Goal: Transaction & Acquisition: Download file/media

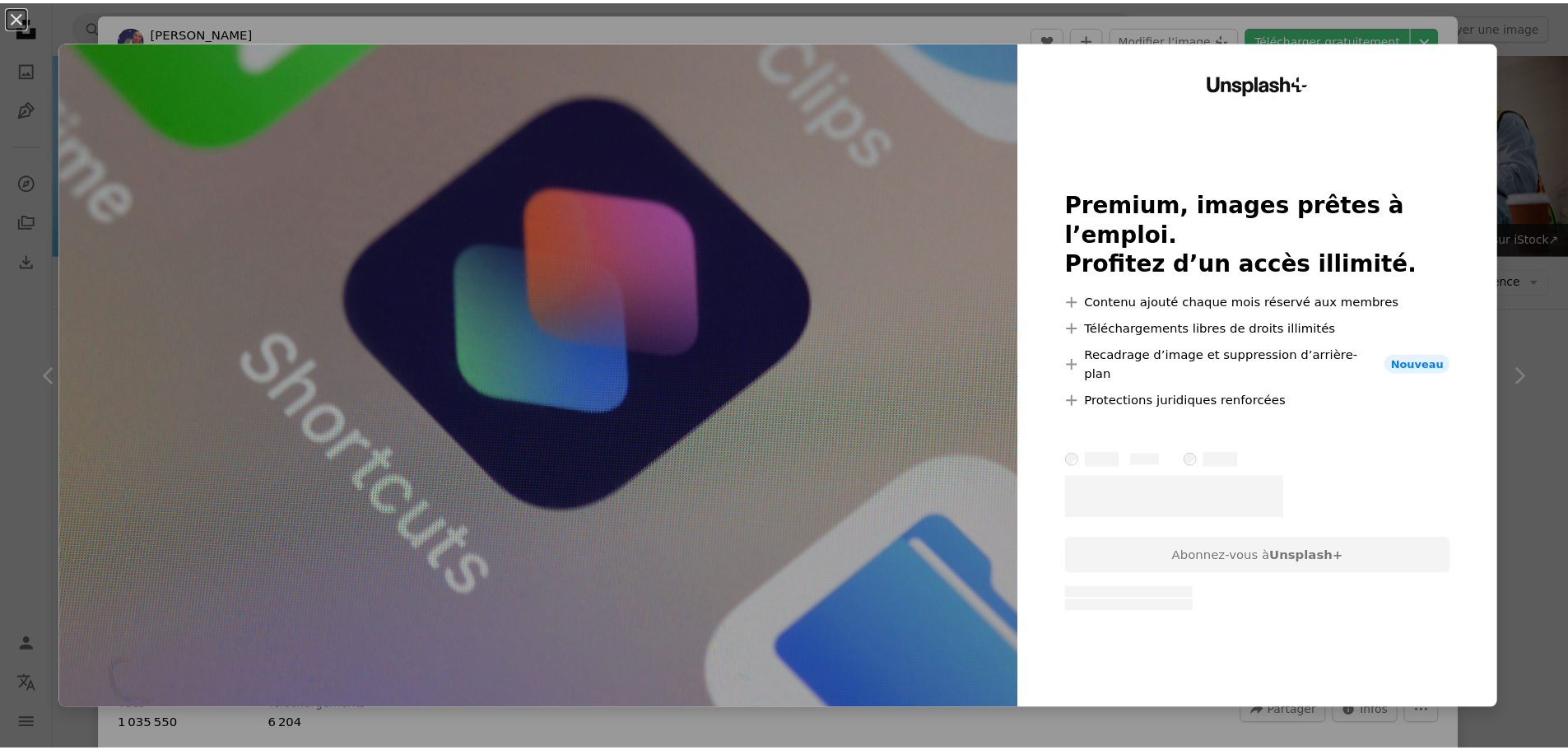
scroll to position [741, 0]
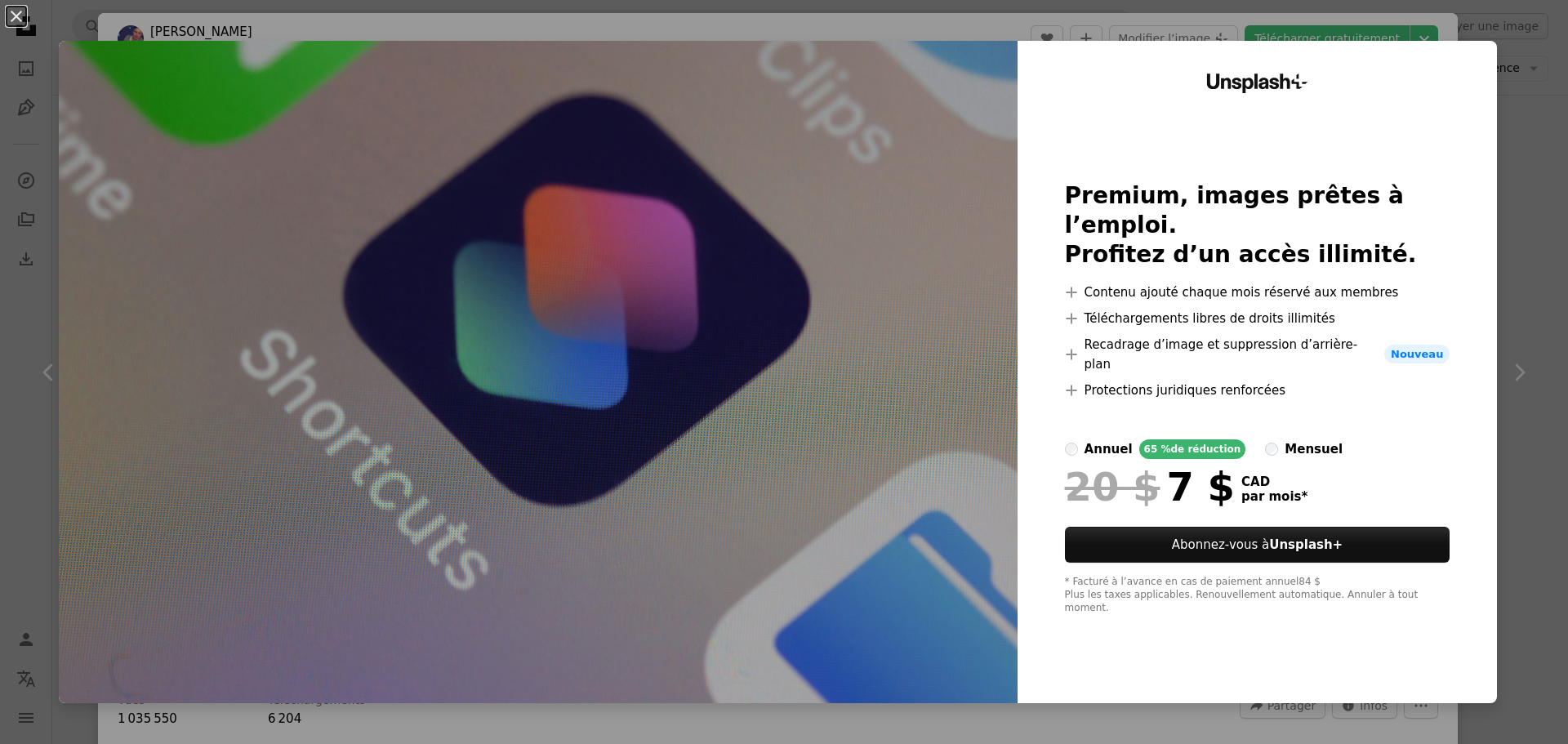
click at [1515, 274] on div "An X shape Unsplash+ Premium, images prêtes à l’emploi. Profitez d’un accès ill…" at bounding box center [784, 372] width 1568 height 744
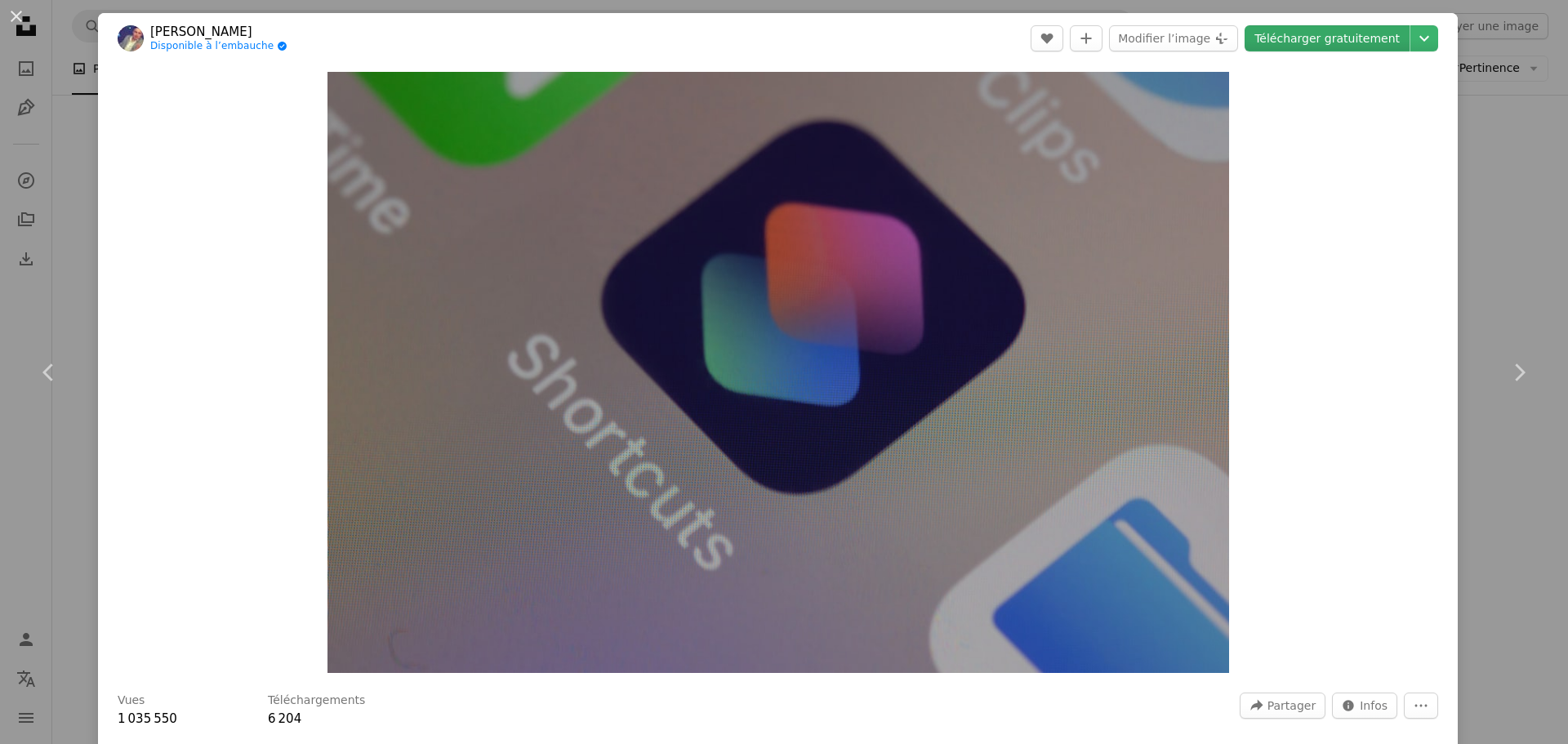
click at [1353, 35] on link "Télécharger gratuitement" at bounding box center [1327, 38] width 165 height 26
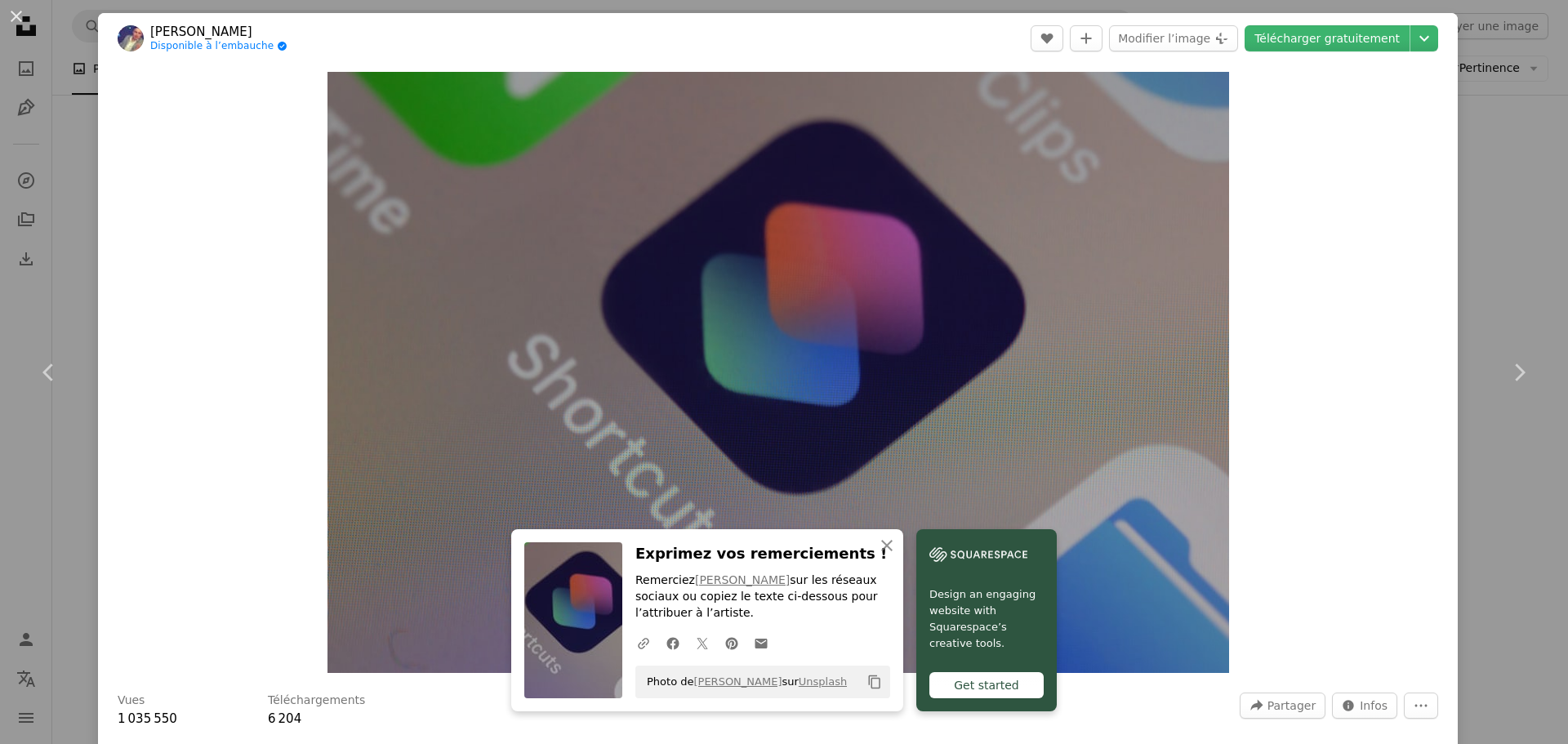
click at [11, 16] on button "An X shape" at bounding box center [16, 16] width 20 height 20
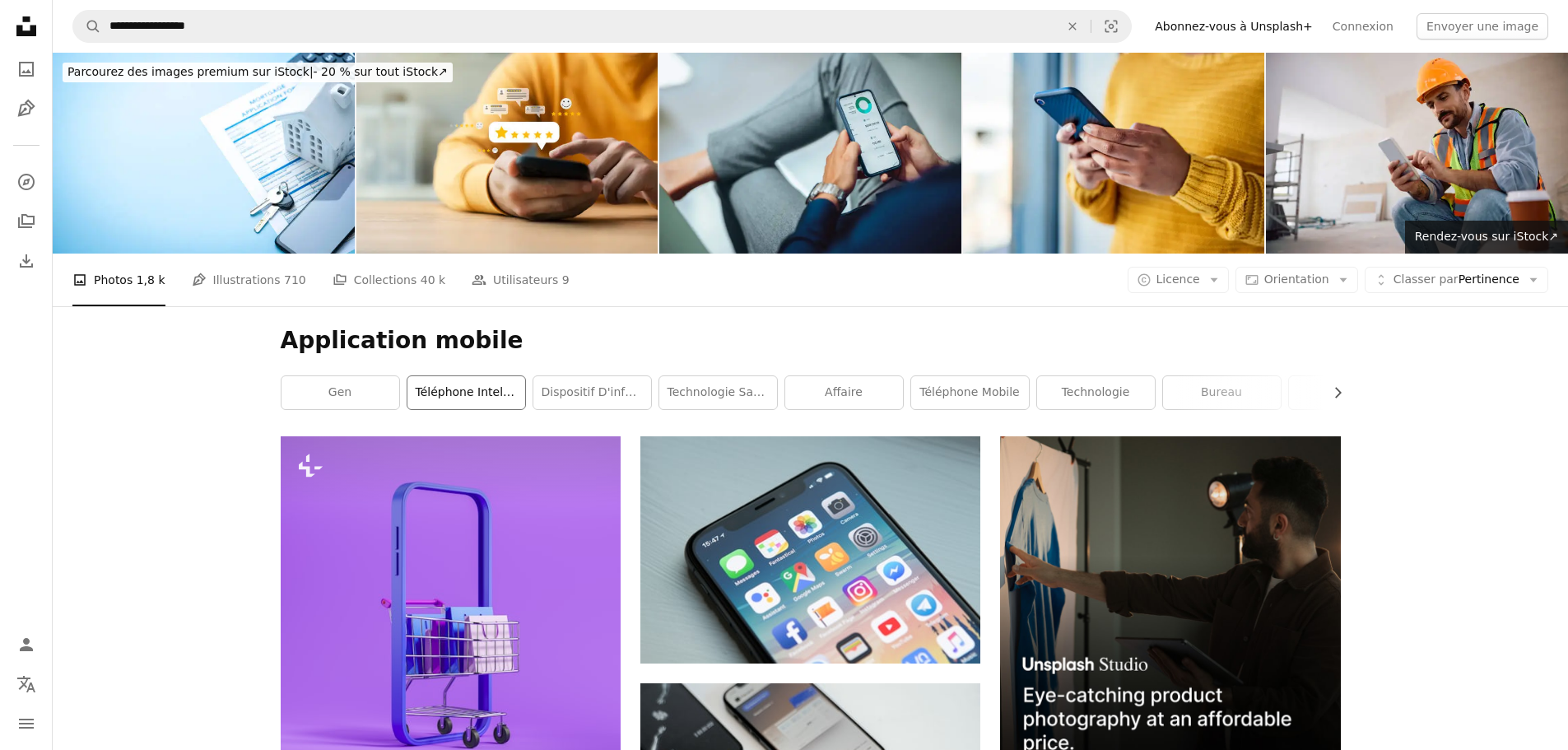
click at [502, 382] on link "téléphone intelligent" at bounding box center [466, 393] width 118 height 33
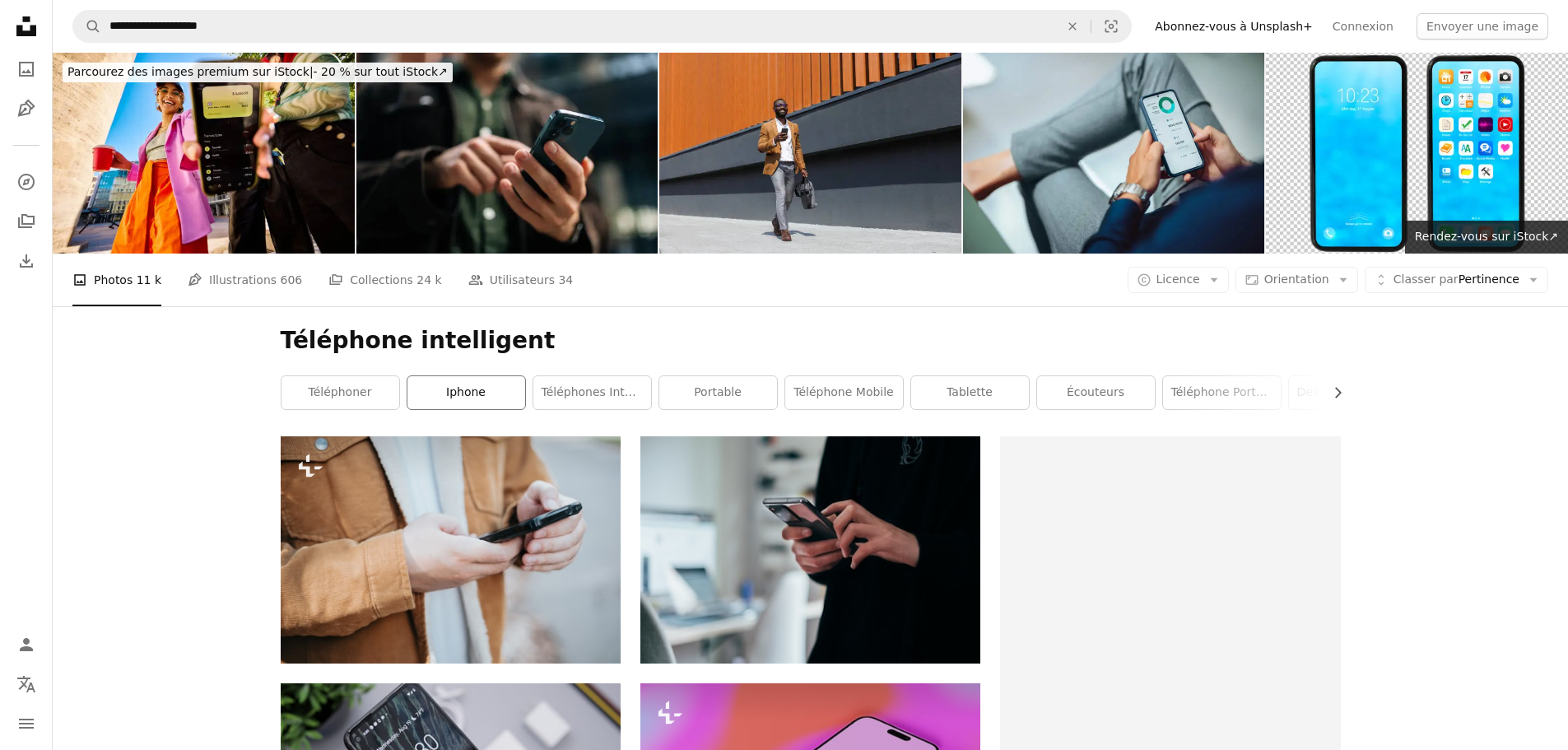
click at [455, 391] on link "iphone" at bounding box center [466, 393] width 118 height 33
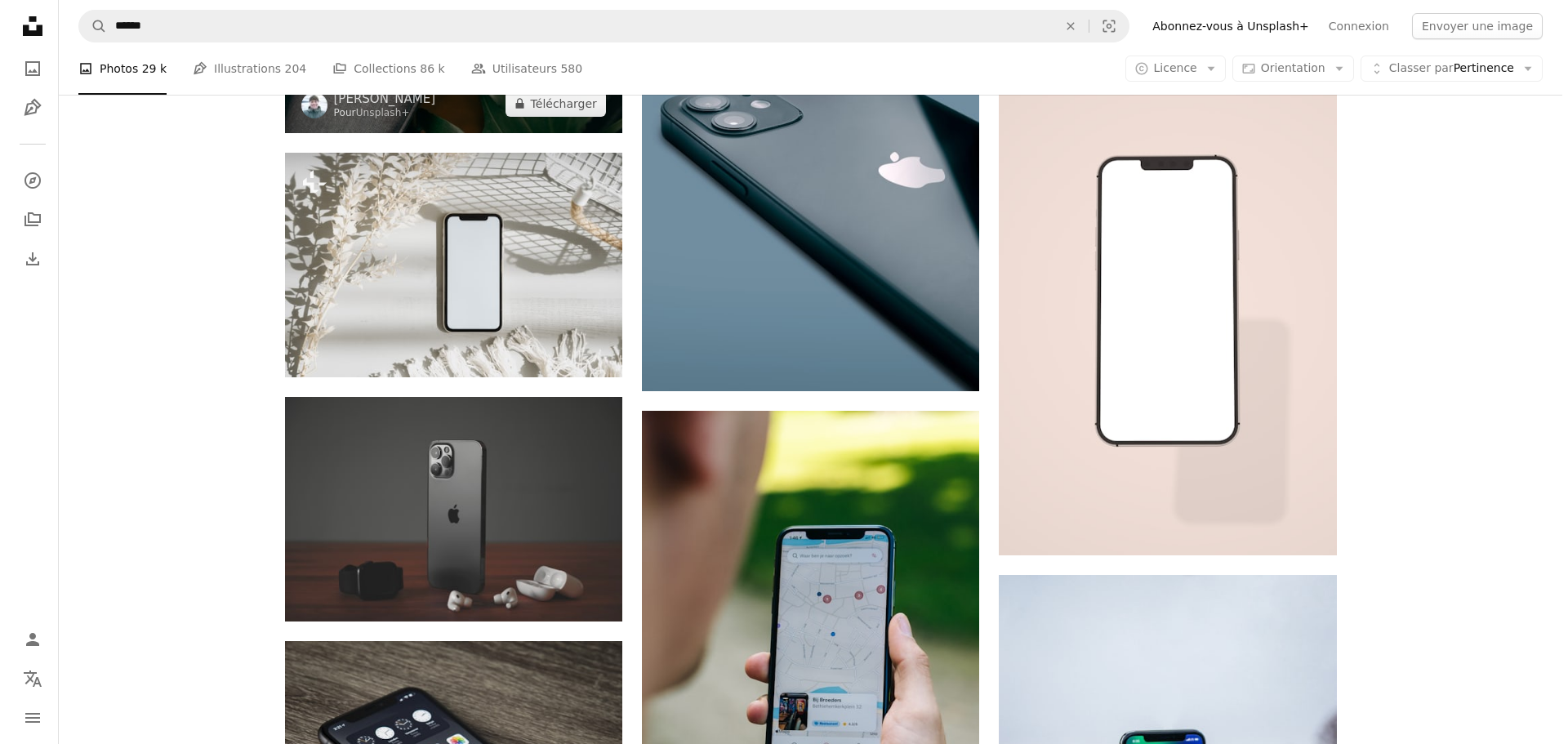
scroll to position [1062, 0]
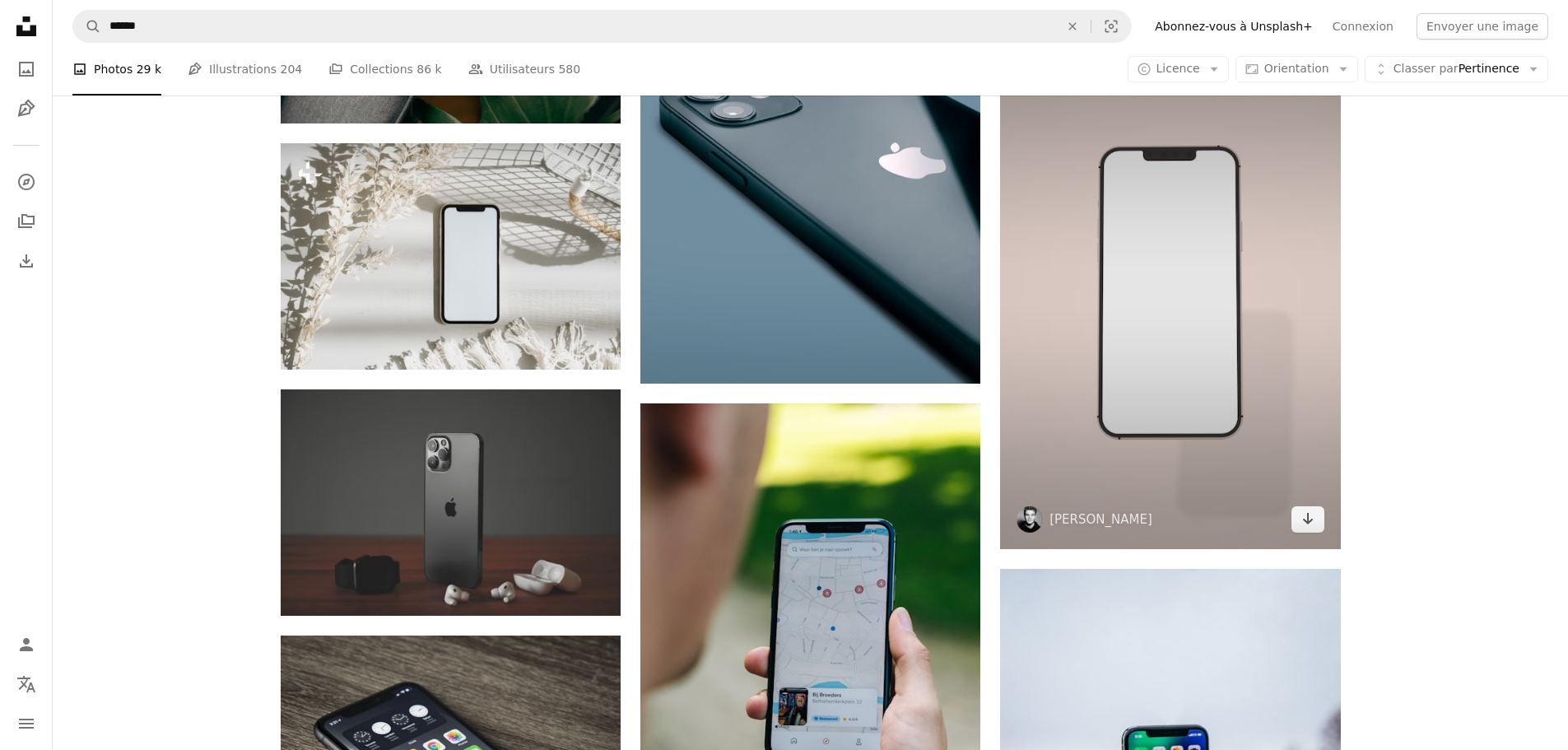
click at [1153, 352] on img at bounding box center [1170, 294] width 340 height 511
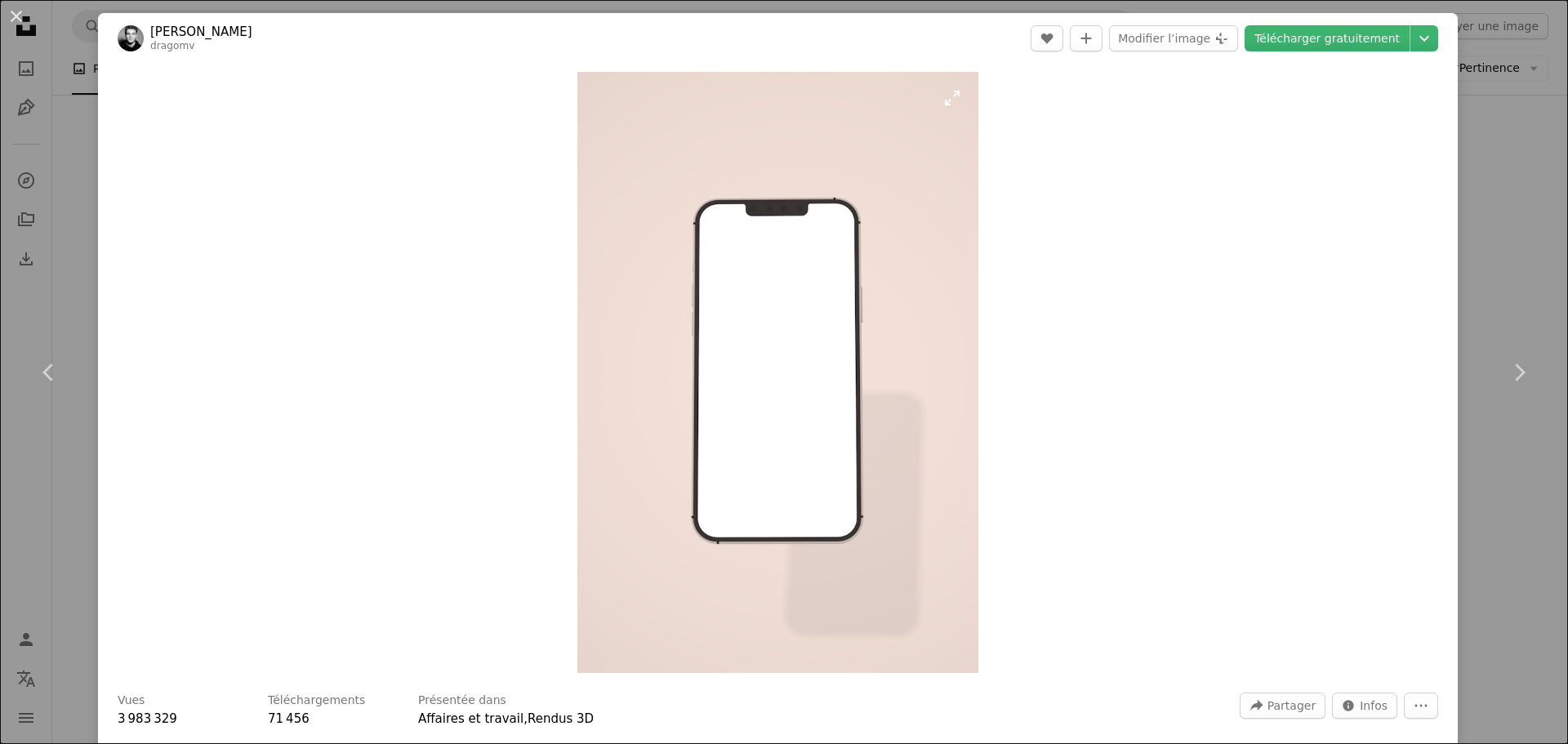
click at [747, 298] on img "Zoom sur cette image" at bounding box center [779, 372] width 401 height 601
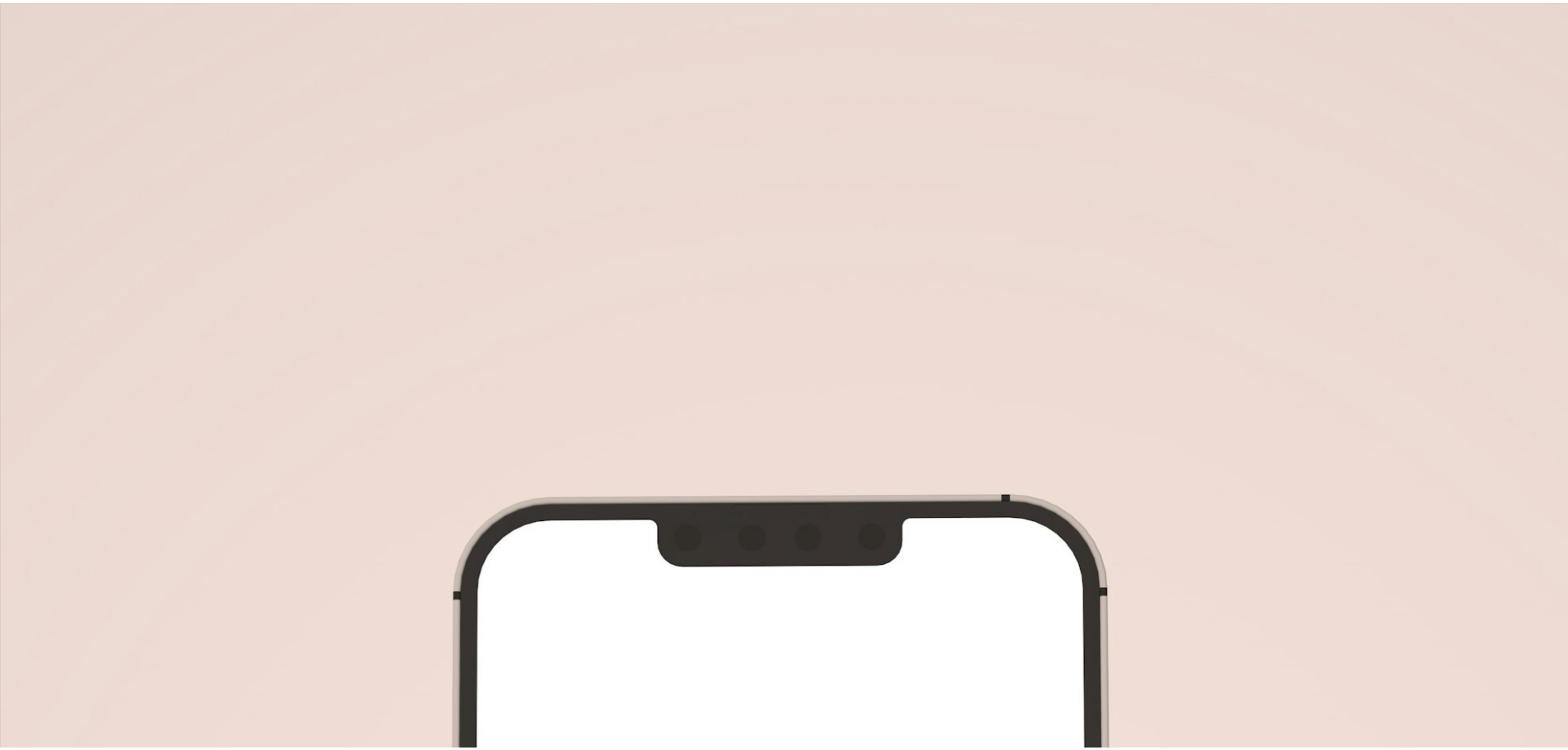
scroll to position [794, 0]
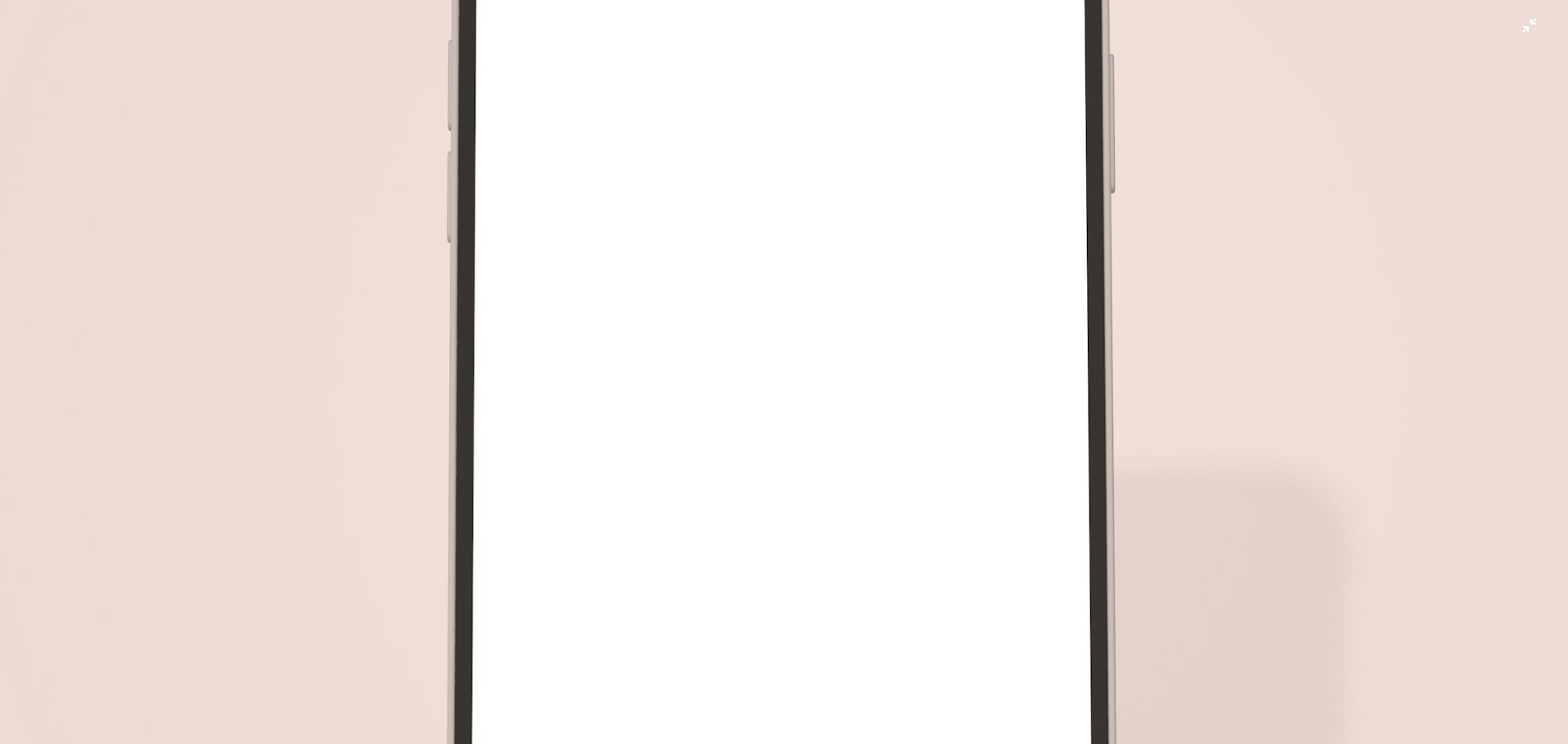
click at [751, 302] on img "Zoom arrière sur cette image" at bounding box center [784, 389] width 1570 height 2353
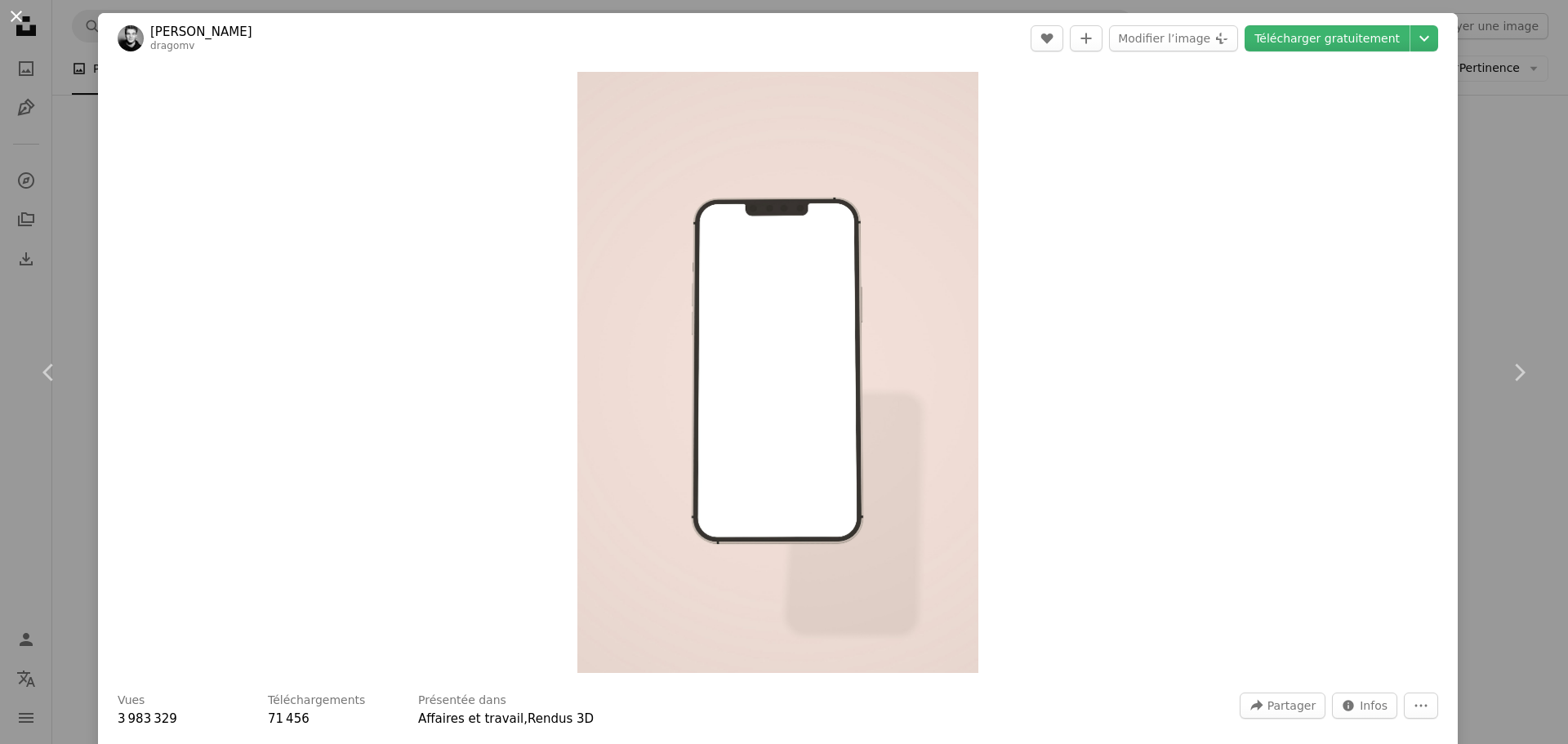
click at [17, 18] on button "An X shape" at bounding box center [16, 16] width 20 height 20
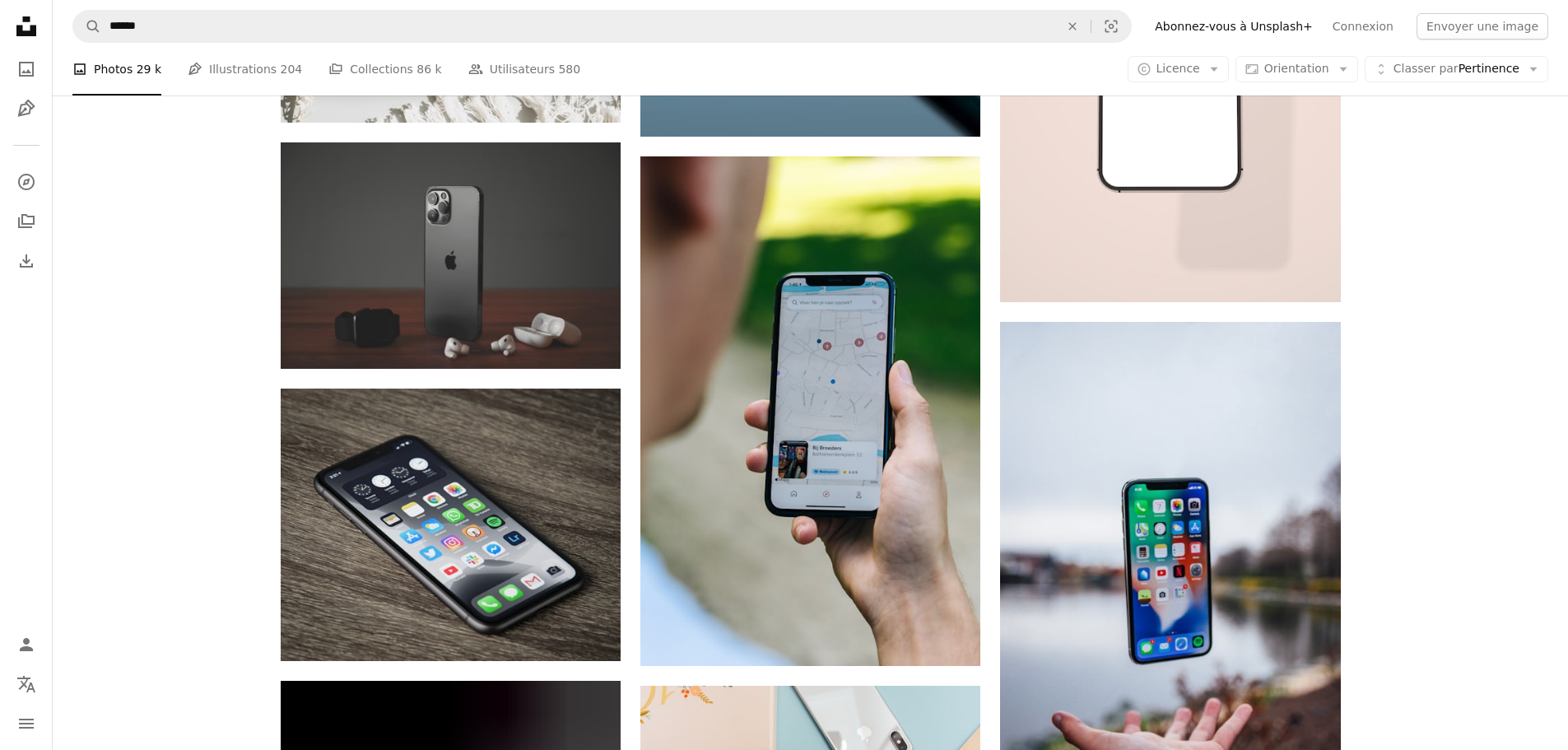
scroll to position [905, 0]
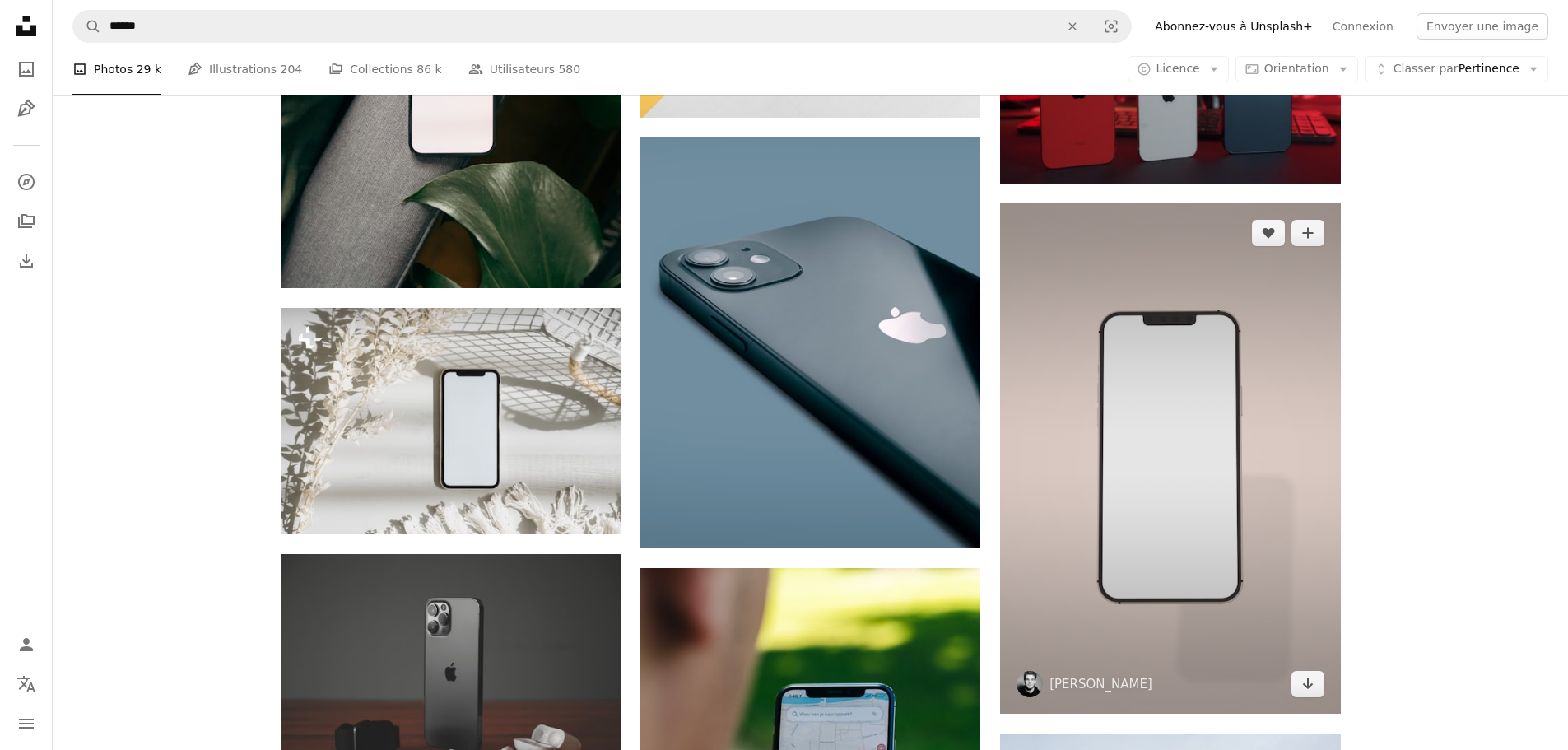
click at [1183, 489] on img at bounding box center [1170, 458] width 340 height 511
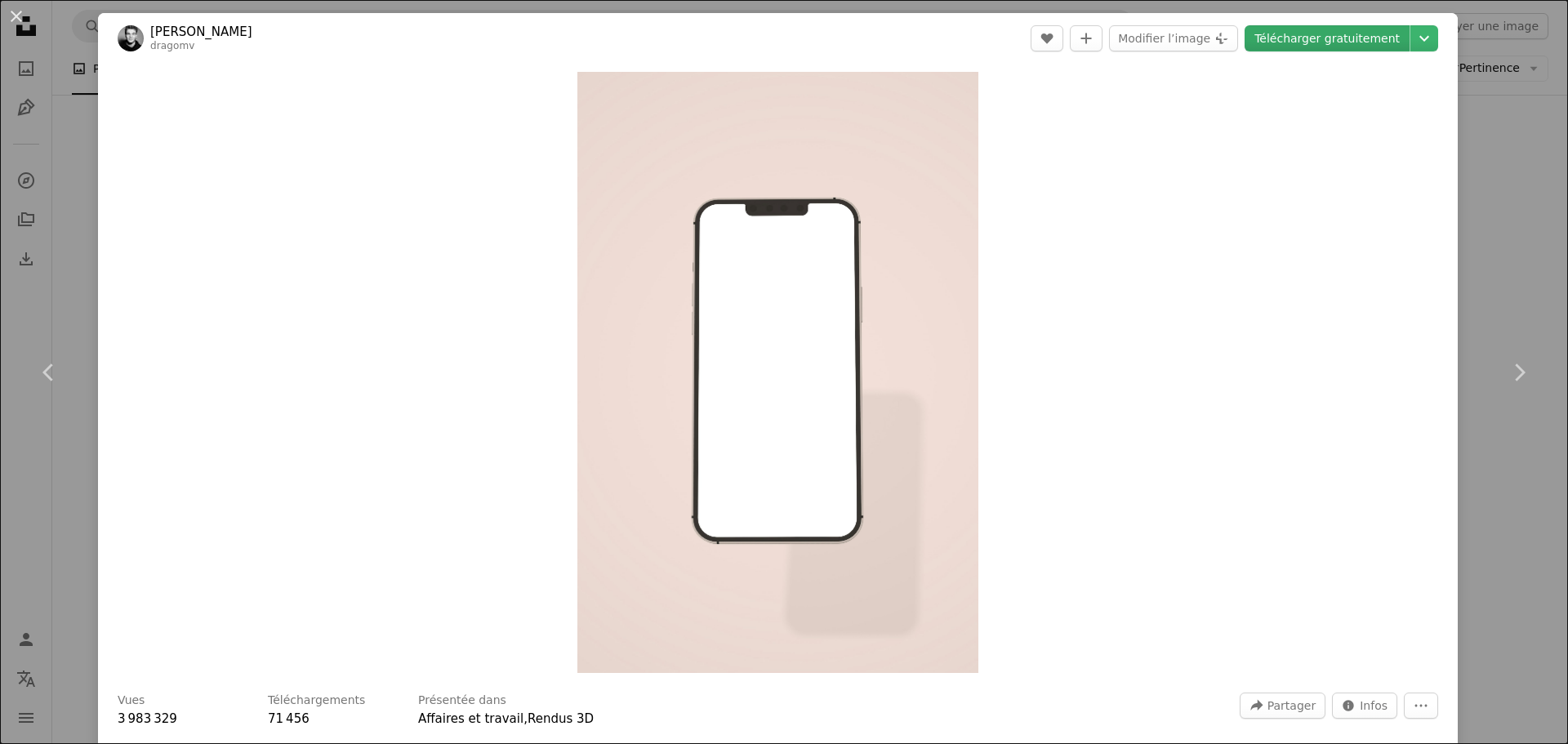
click at [1313, 42] on link "Télécharger gratuitement" at bounding box center [1327, 38] width 165 height 26
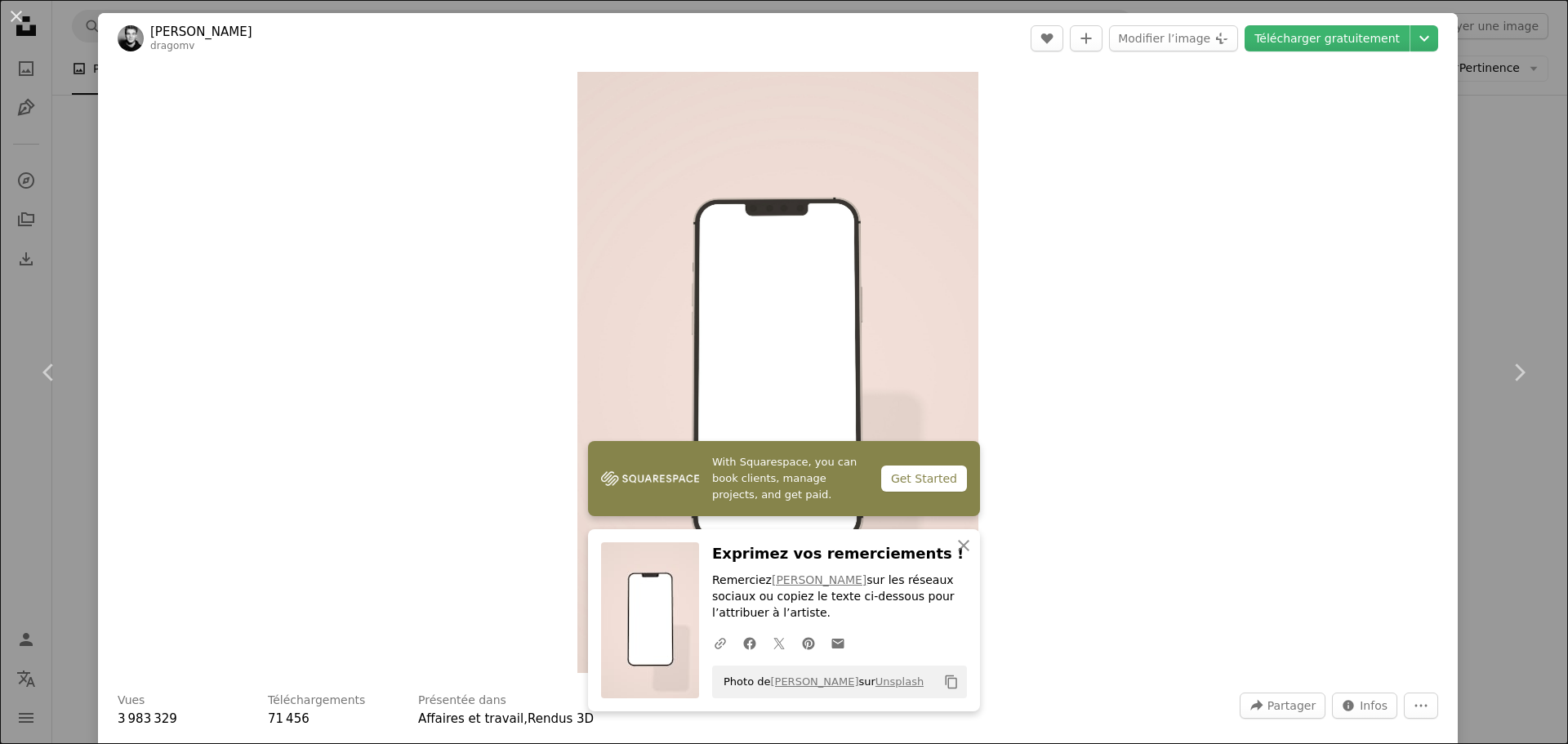
click at [1541, 252] on div "An X shape Chevron left Chevron right With Squarespace, you can book clients, m…" at bounding box center [784, 372] width 1568 height 744
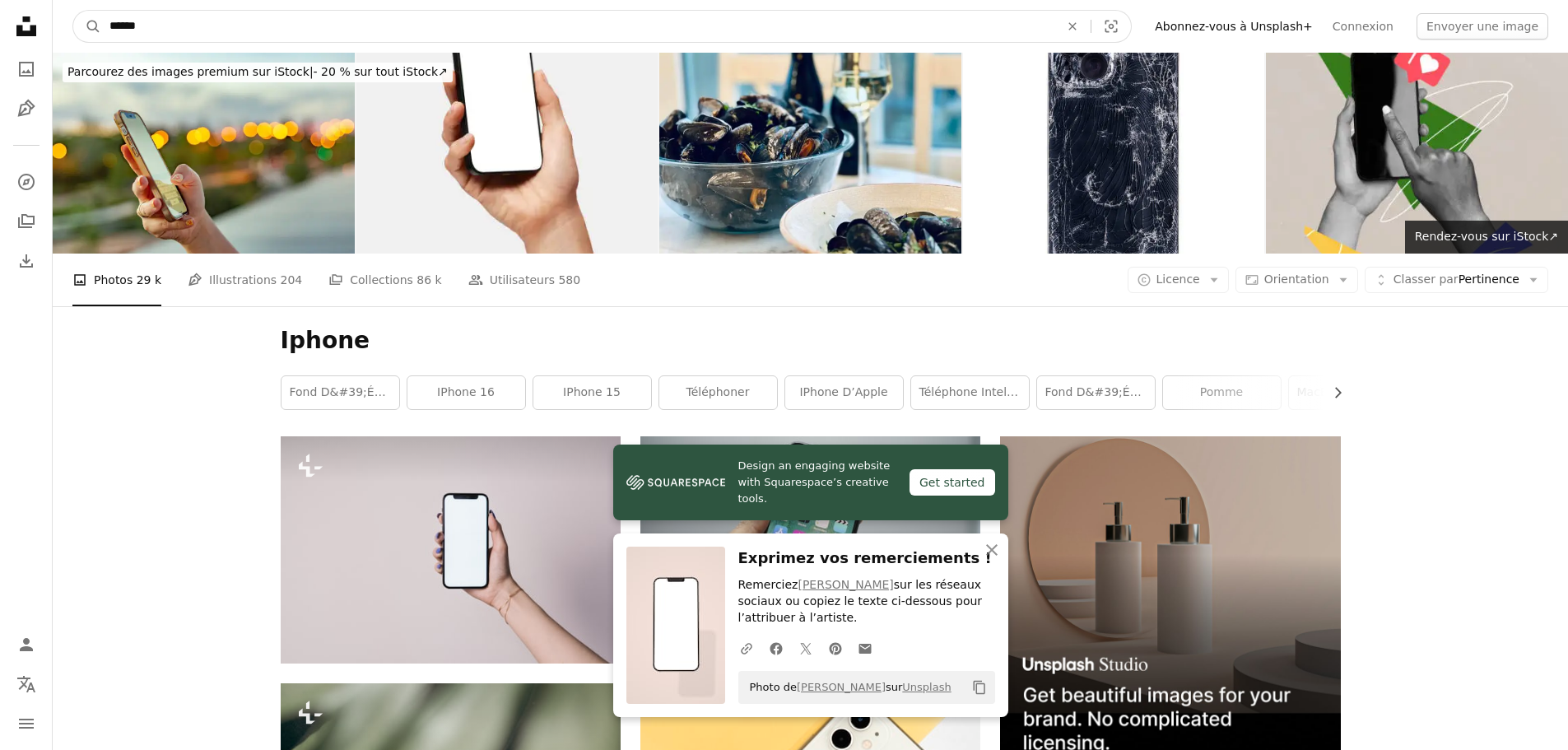
click at [254, 29] on input "******" at bounding box center [578, 26] width 953 height 31
drag, startPoint x: 205, startPoint y: 24, endPoint x: 92, endPoint y: 37, distance: 113.7
click at [92, 36] on form "A magnifying glass ****** An X shape Visual search" at bounding box center [602, 26] width 1059 height 33
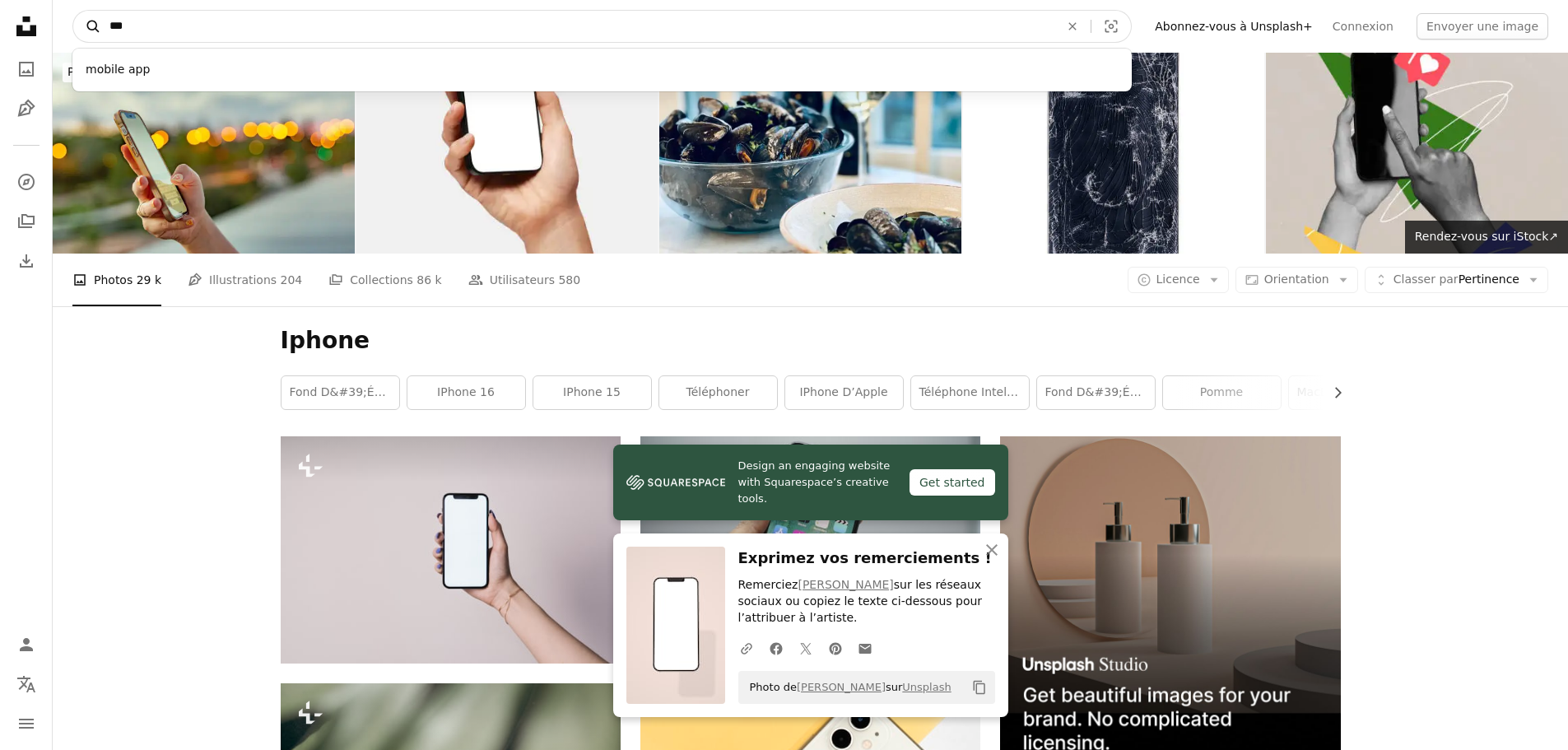
type input "***"
click at [73, 11] on button "A magnifying glass" at bounding box center [87, 26] width 28 height 31
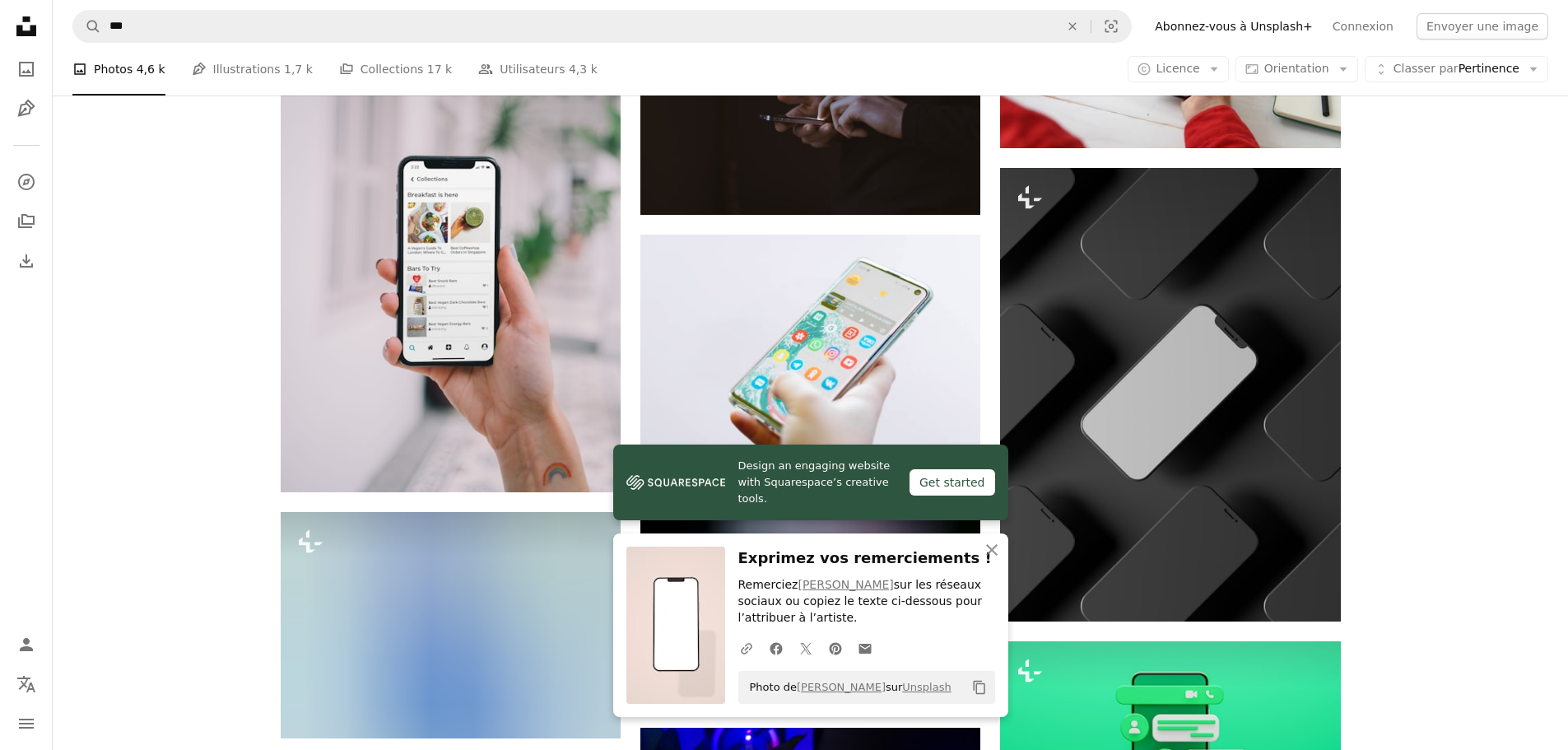
scroll to position [988, 0]
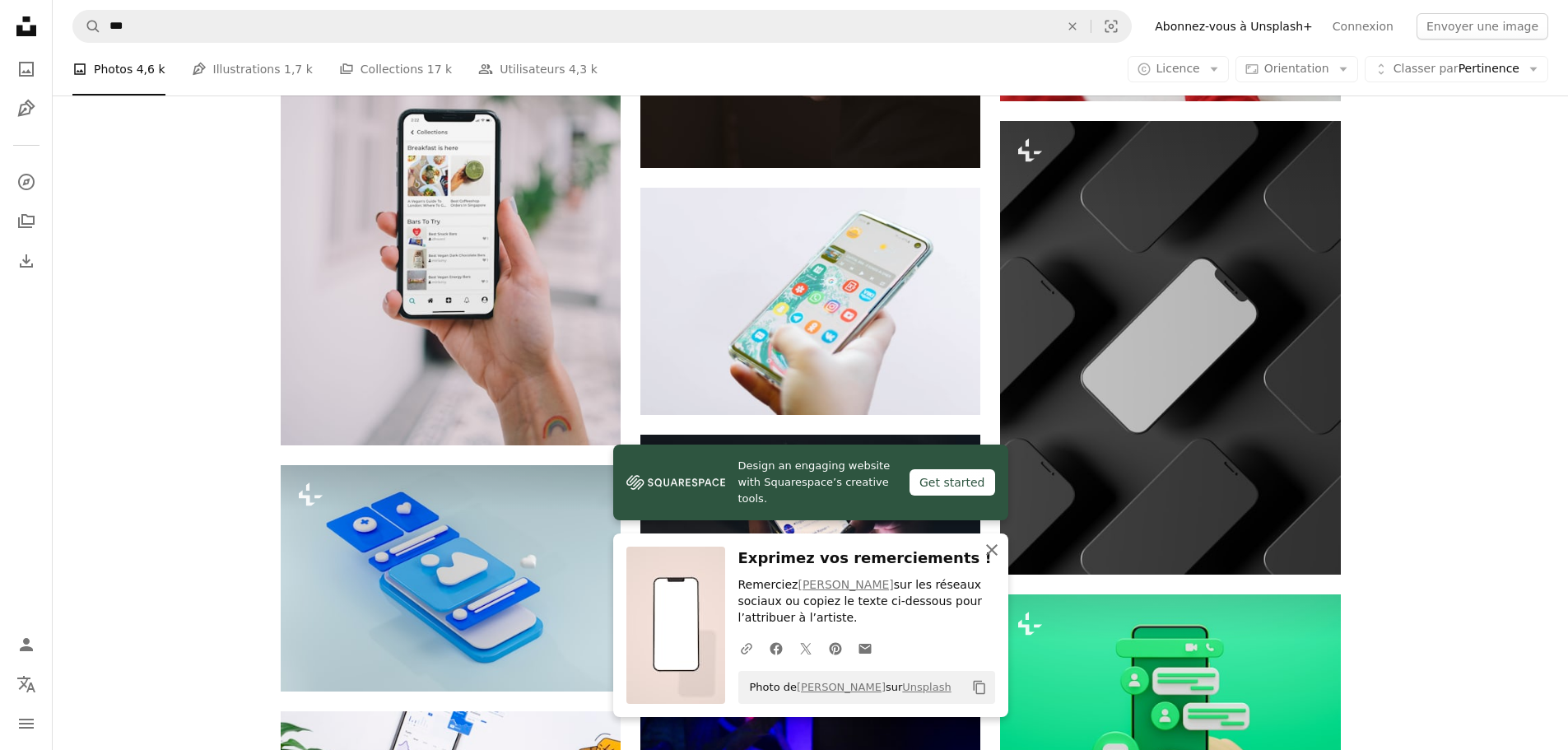
click at [1001, 553] on button "An X shape Fermer" at bounding box center [991, 550] width 33 height 33
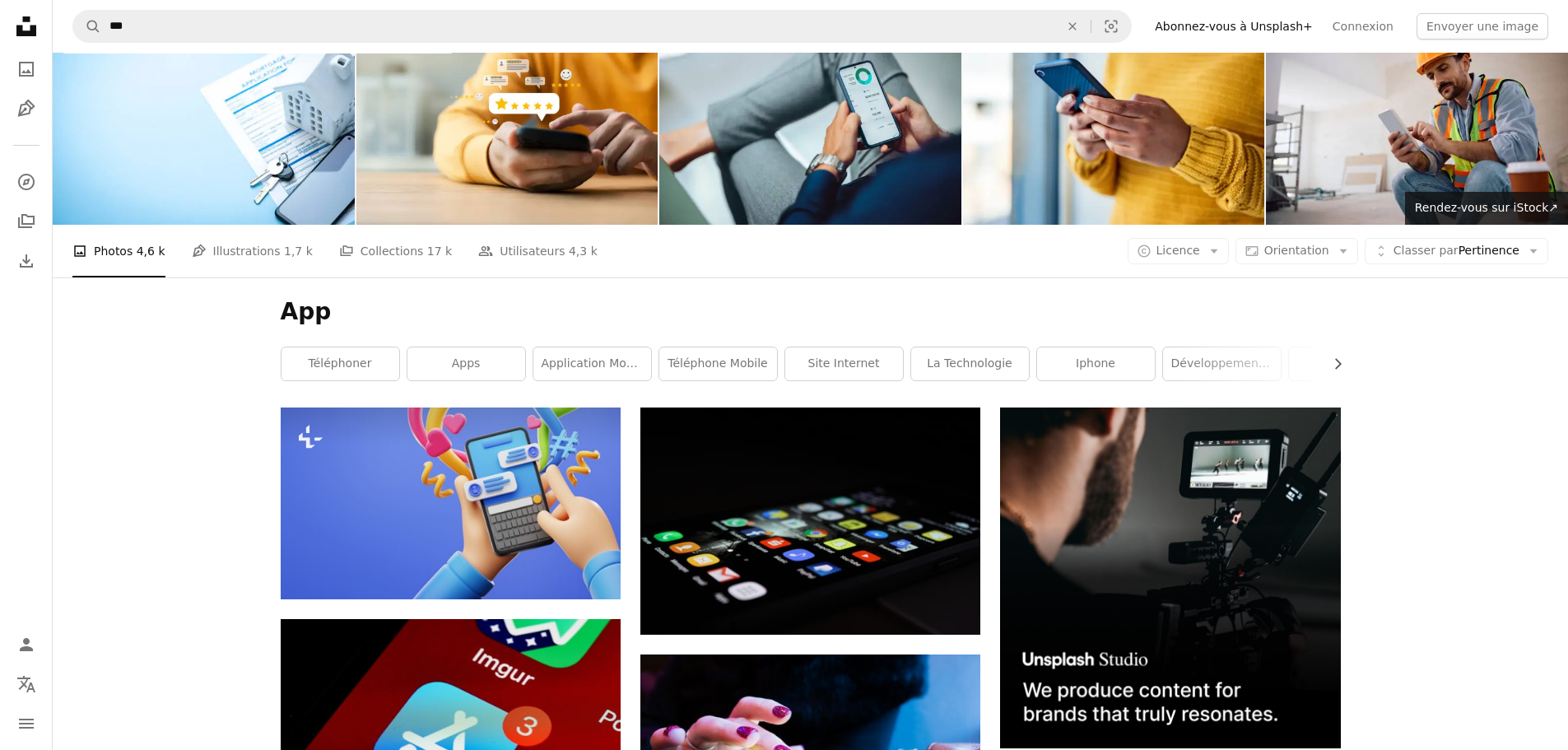
scroll to position [0, 0]
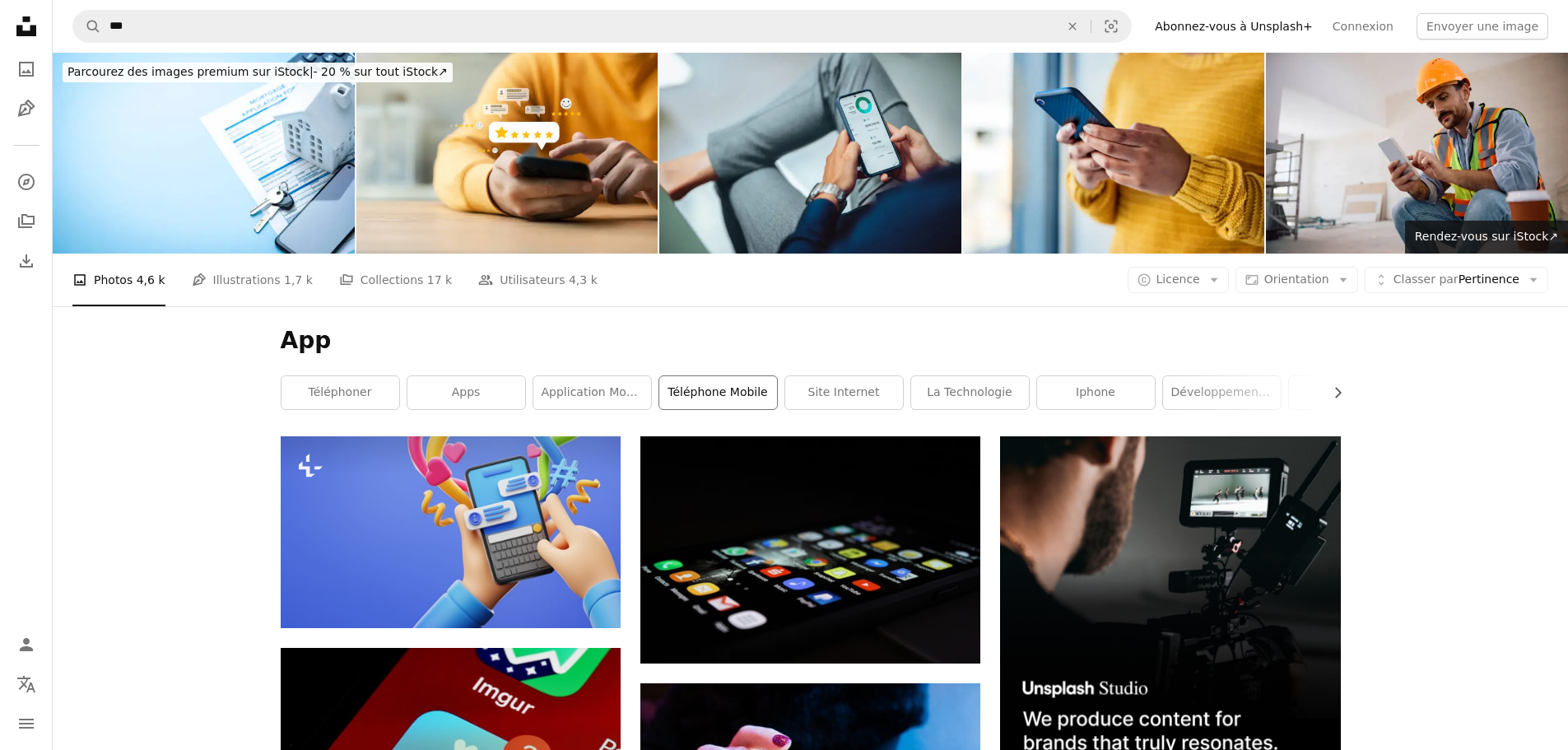
click at [722, 394] on link "téléphone mobile" at bounding box center [718, 393] width 118 height 33
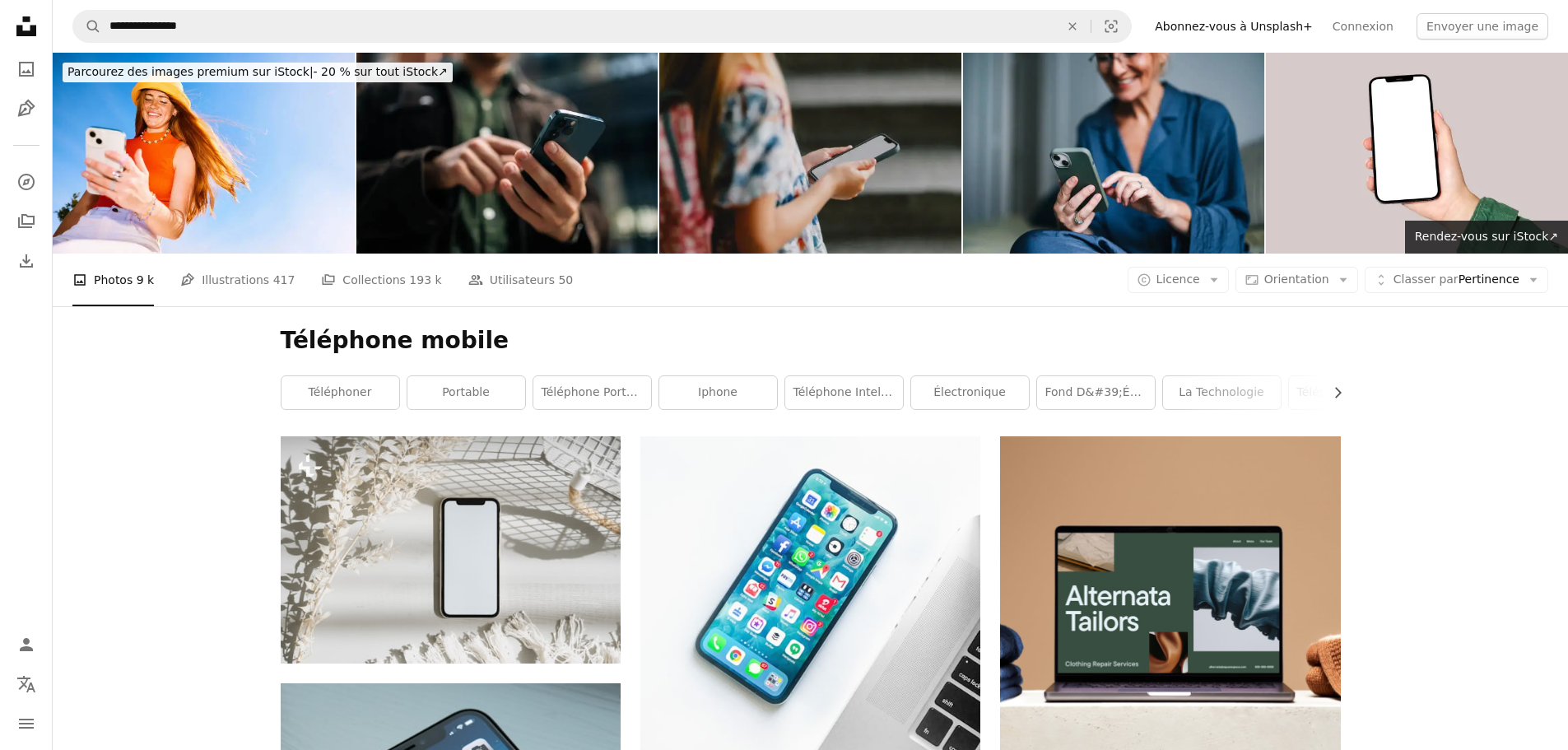
scroll to position [83, 0]
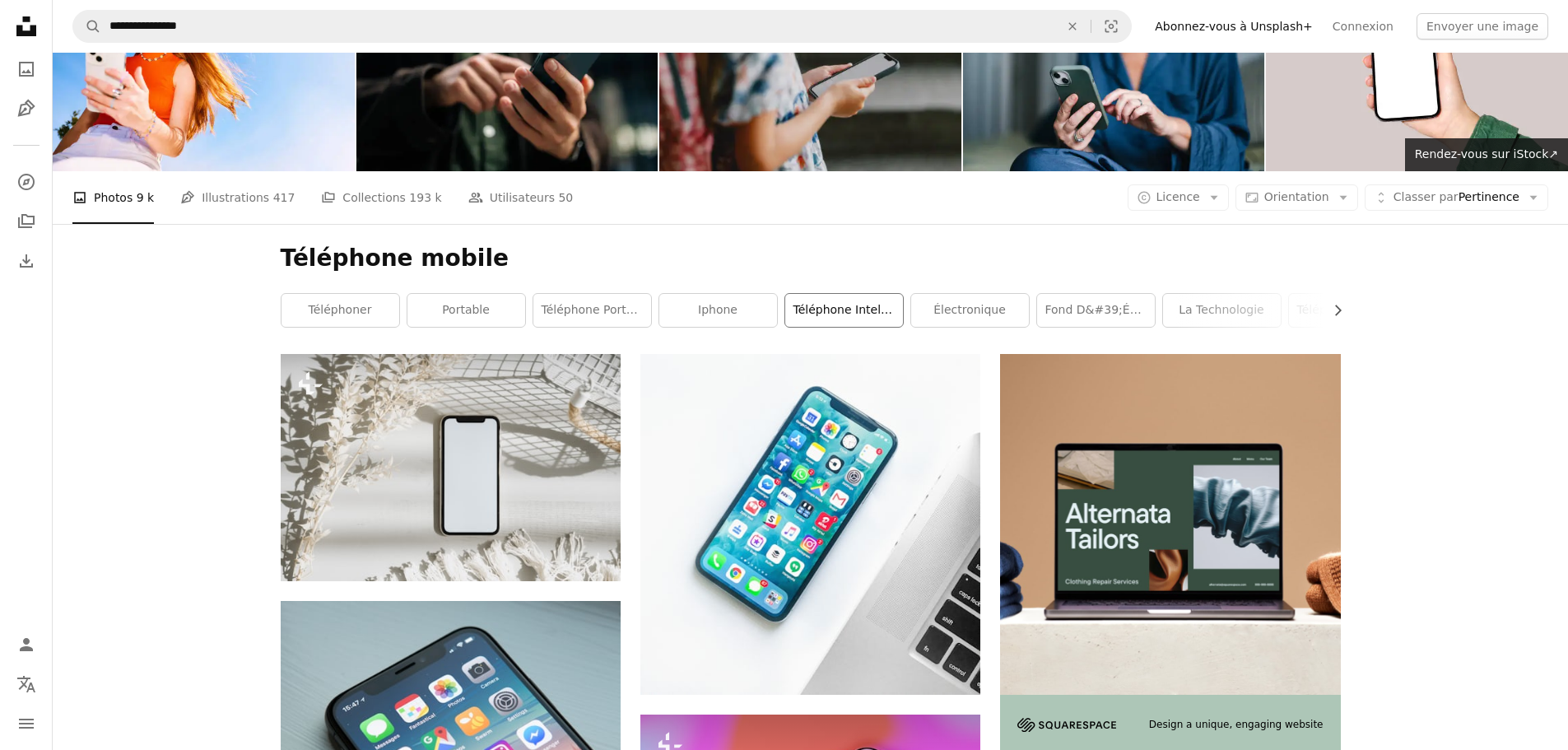
click at [814, 307] on link "téléphone intelligent" at bounding box center [844, 310] width 118 height 33
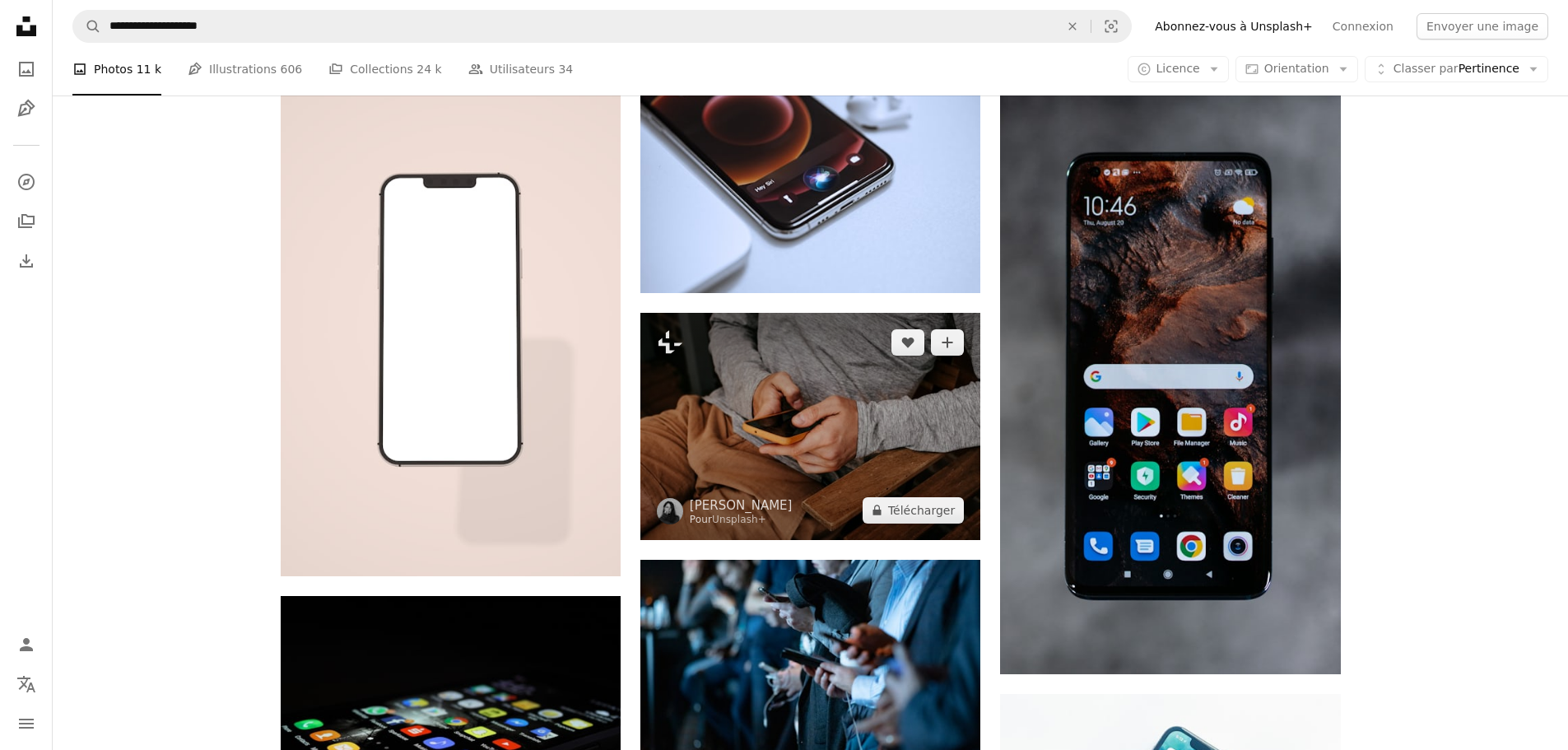
scroll to position [905, 0]
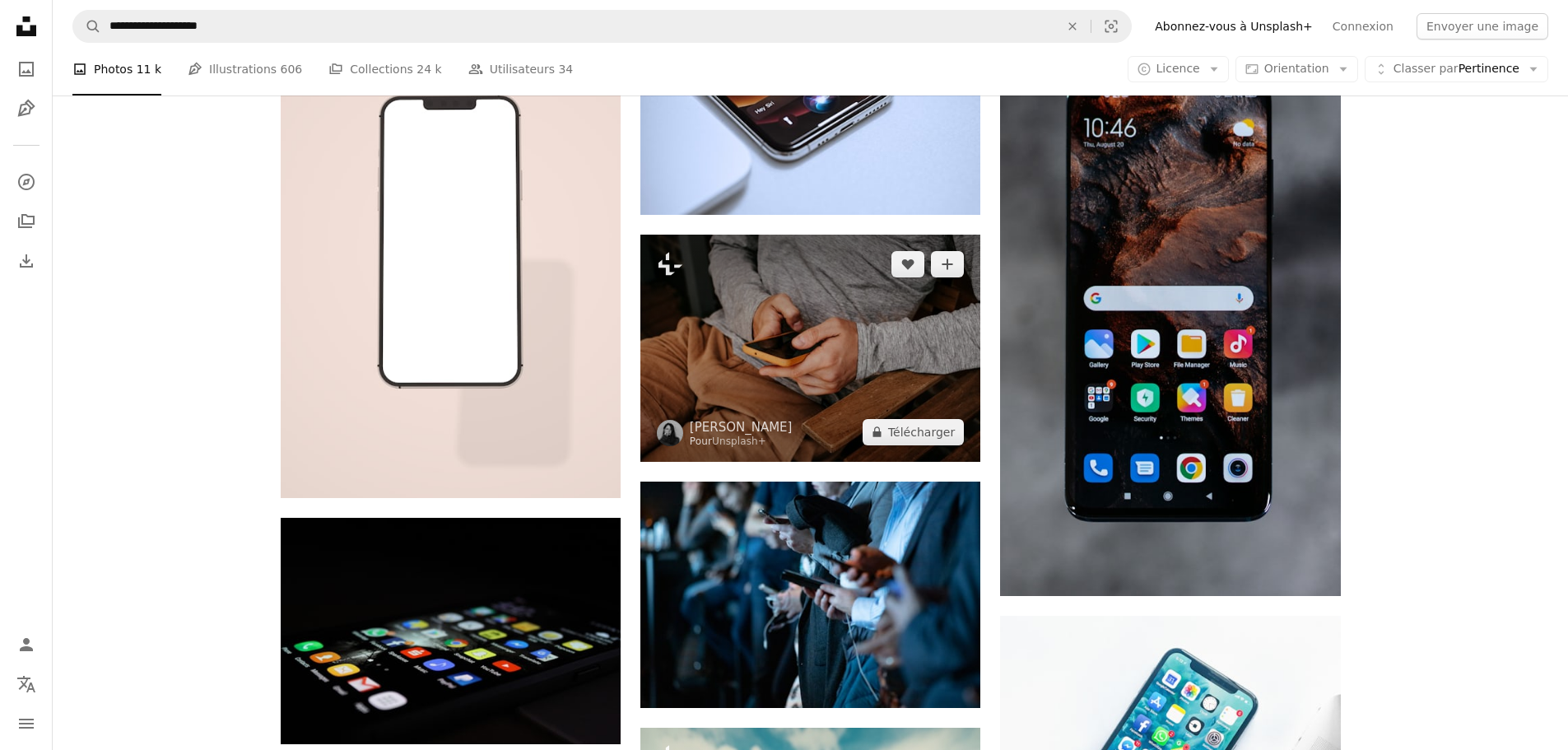
click at [893, 369] on img at bounding box center [810, 348] width 340 height 227
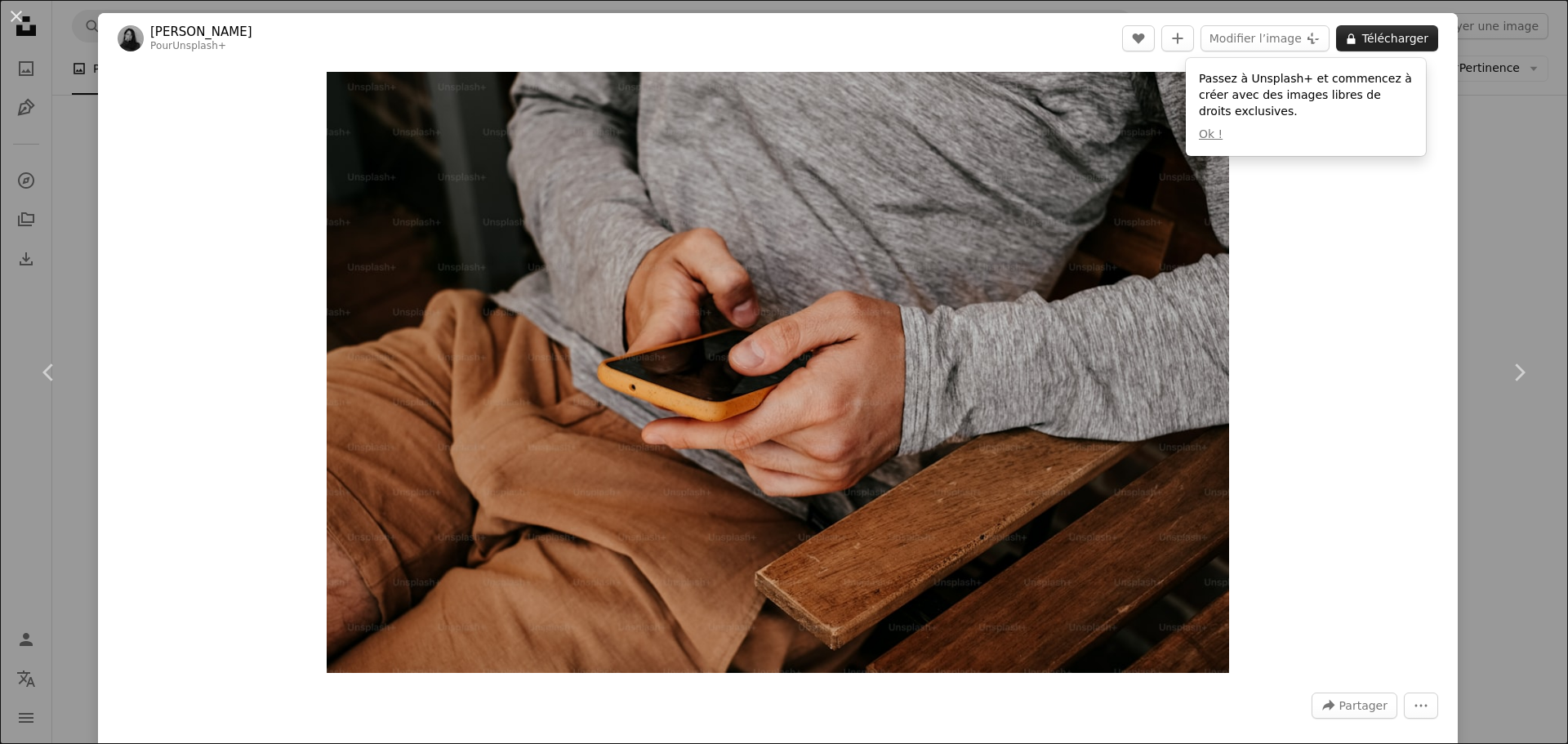
click at [1373, 38] on button "A lock Télécharger" at bounding box center [1387, 38] width 102 height 26
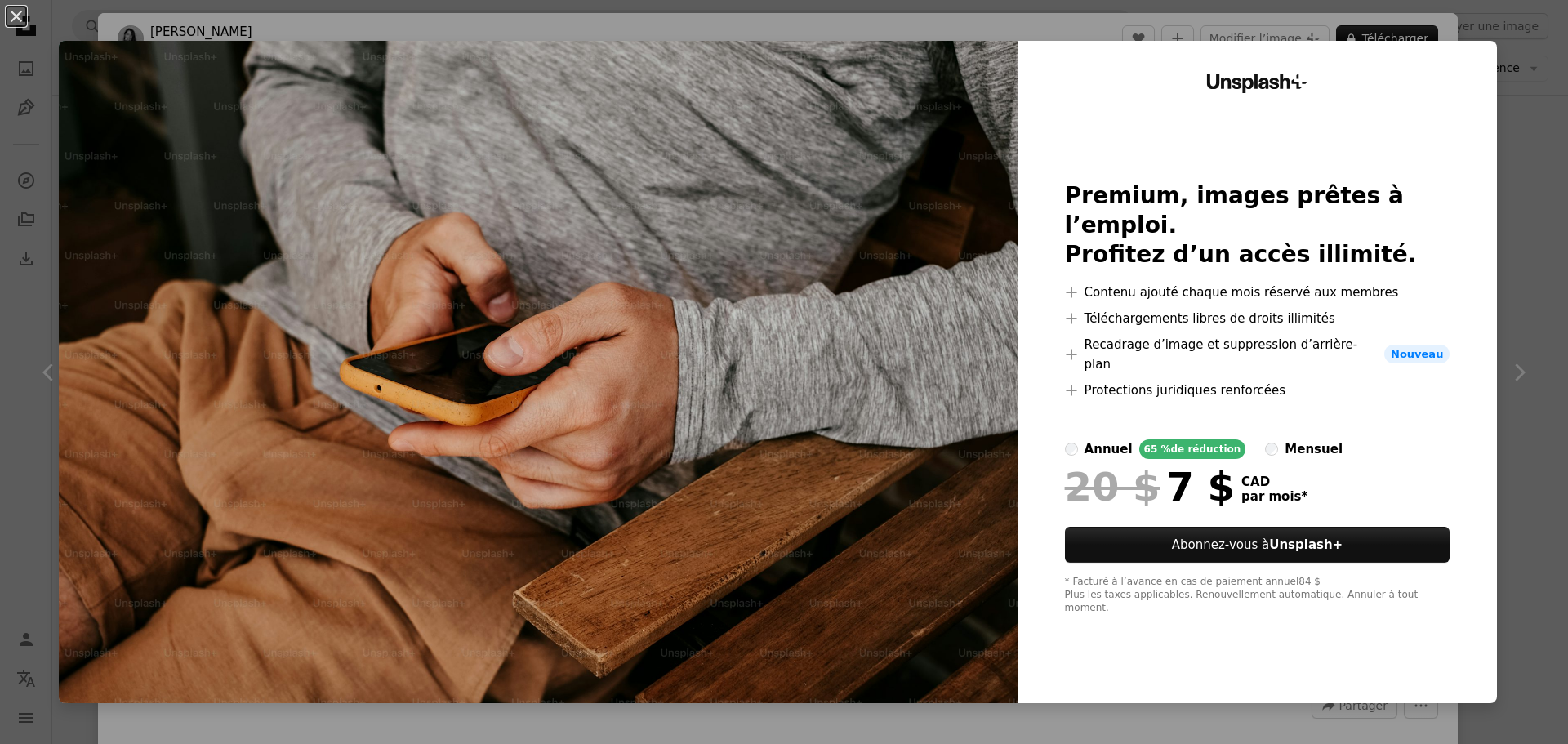
click at [1533, 230] on div "An X shape Unsplash+ Premium, images prêtes à l’emploi. Profitez d’un accès ill…" at bounding box center [784, 372] width 1568 height 744
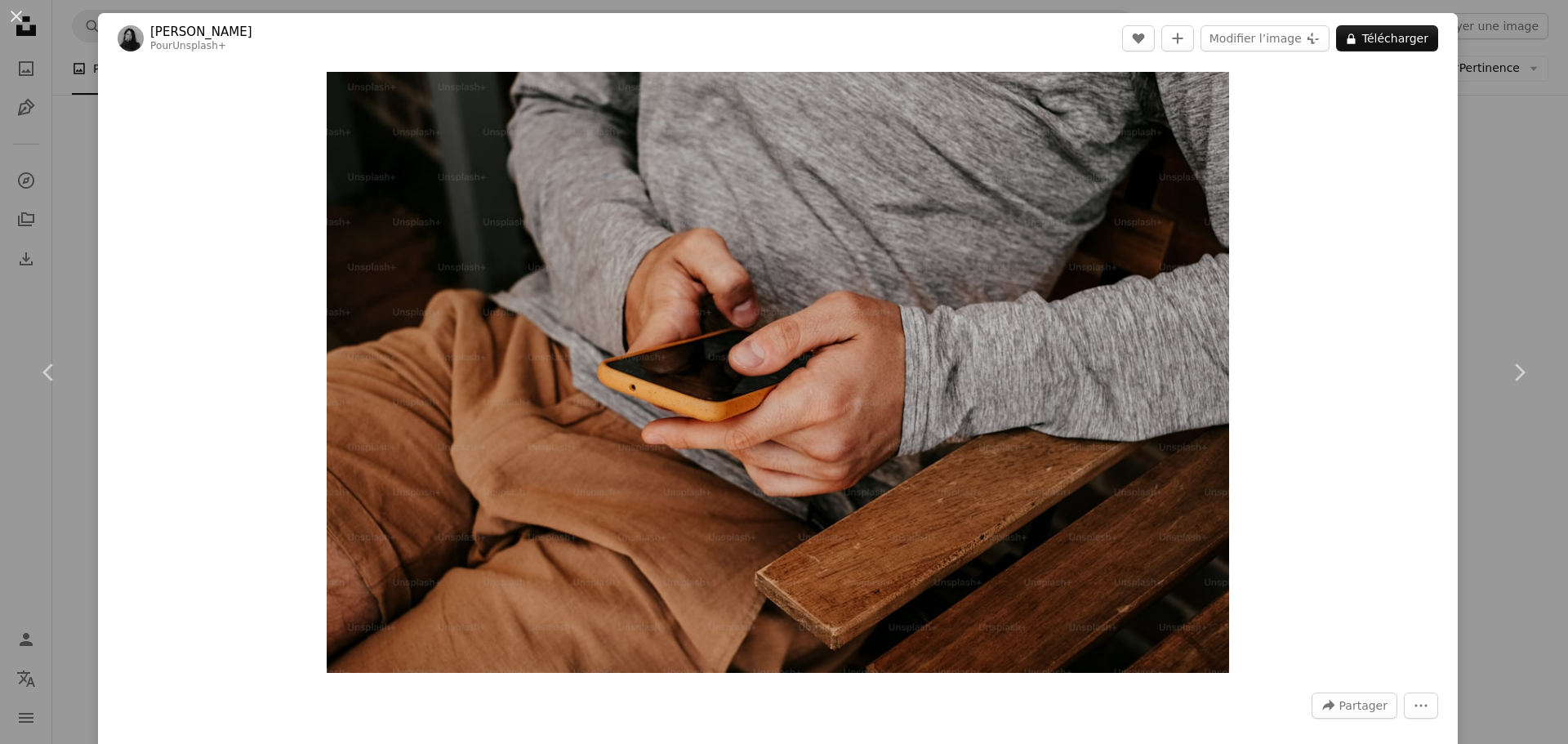
click at [68, 161] on div "An X shape Chevron left Chevron right [PERSON_NAME] Pour Unsplash+ A heart A pl…" at bounding box center [784, 372] width 1568 height 744
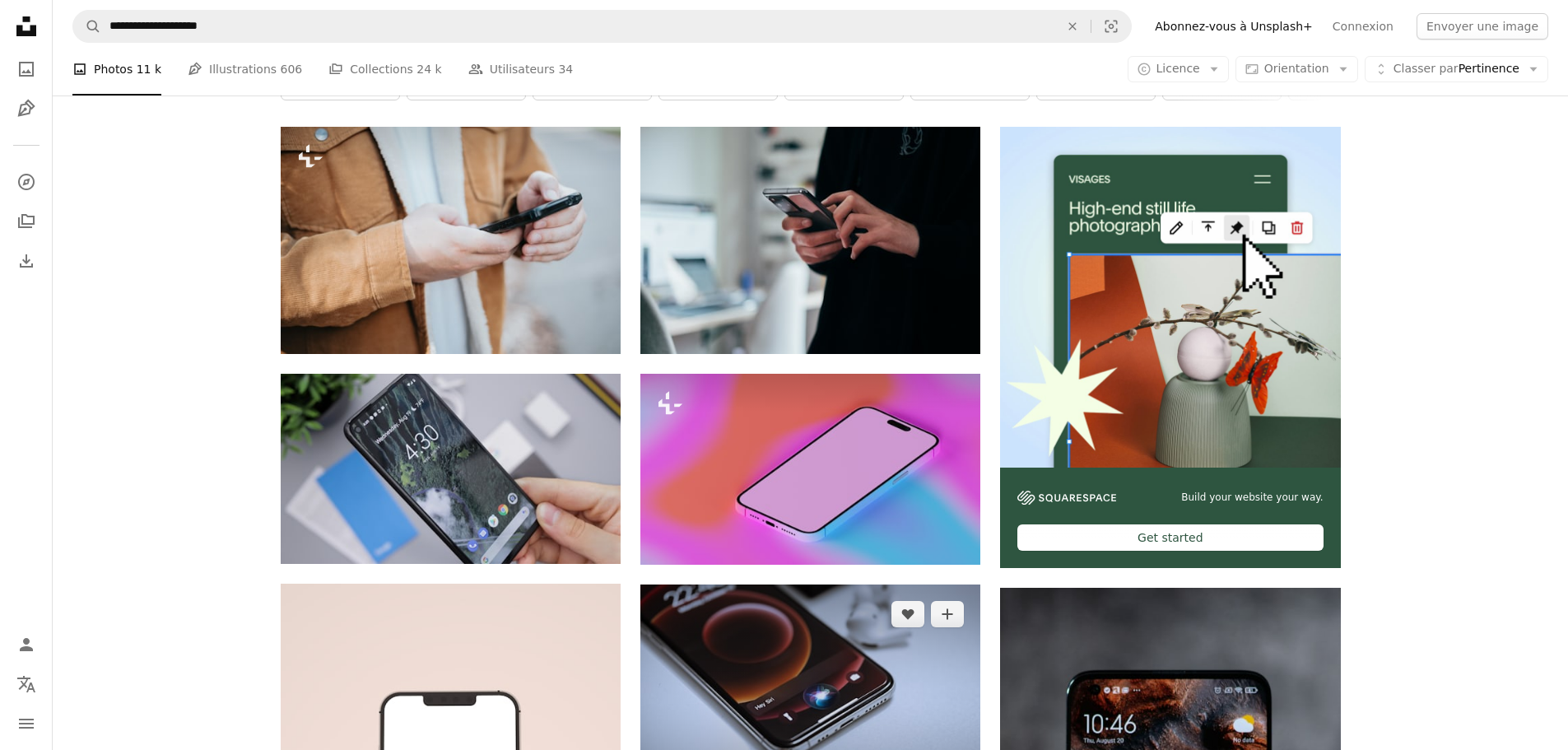
scroll to position [165, 0]
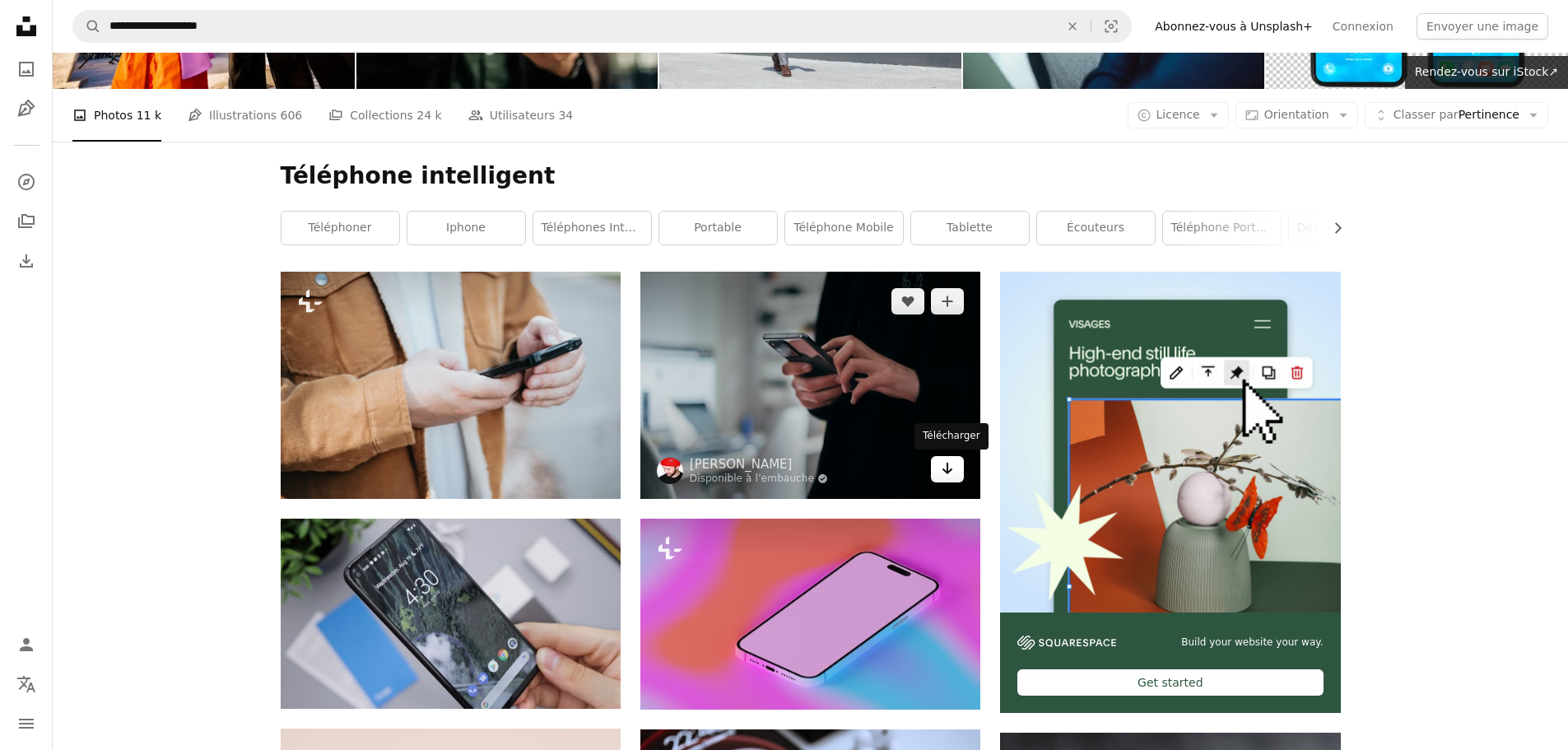
click at [946, 473] on icon "Arrow pointing down" at bounding box center [947, 468] width 14 height 20
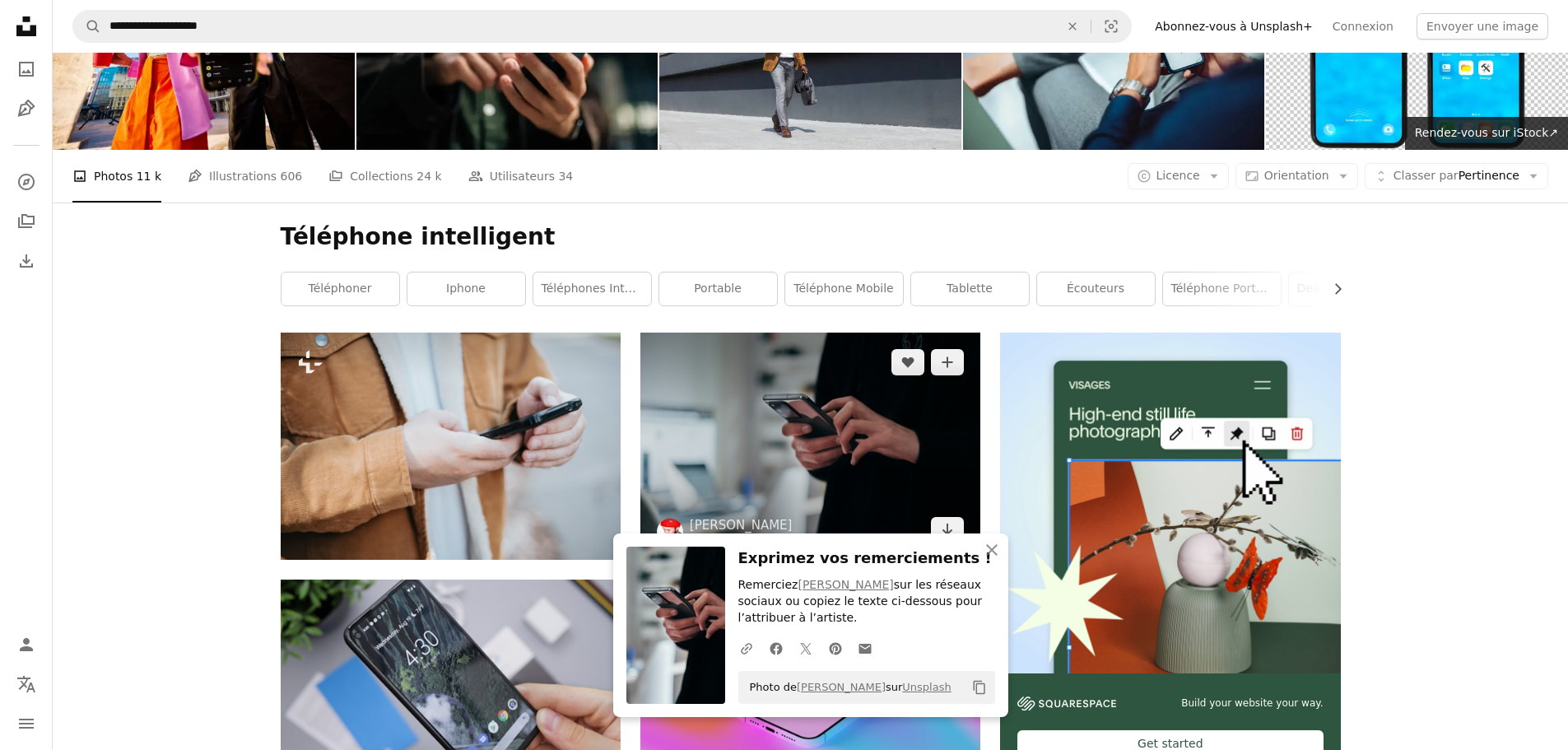
scroll to position [0, 0]
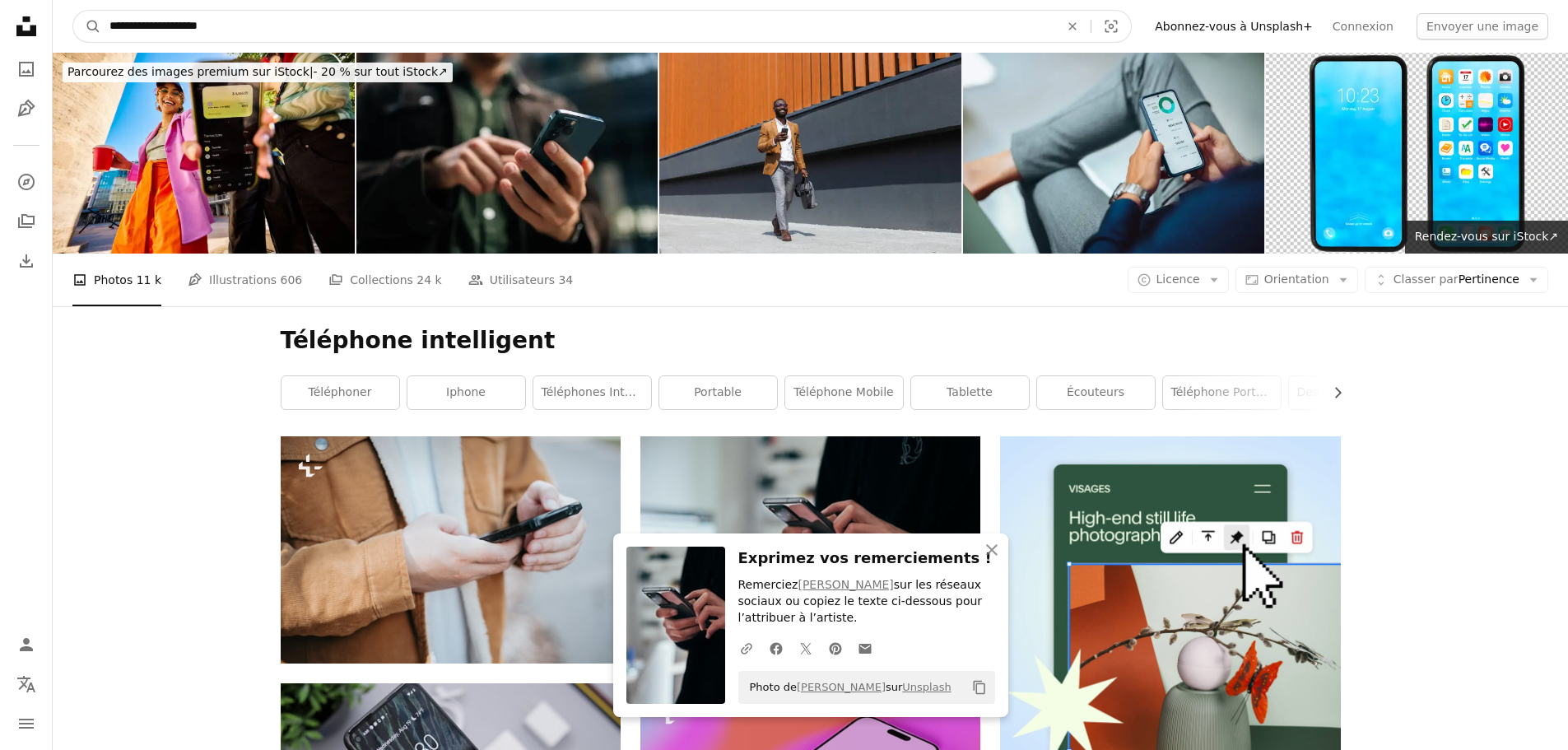
drag, startPoint x: 282, startPoint y: 20, endPoint x: 71, endPoint y: 21, distance: 211.0
click at [73, 23] on form "**********" at bounding box center [602, 26] width 1059 height 33
type input "****"
click at [73, 11] on button "A magnifying glass" at bounding box center [87, 26] width 28 height 31
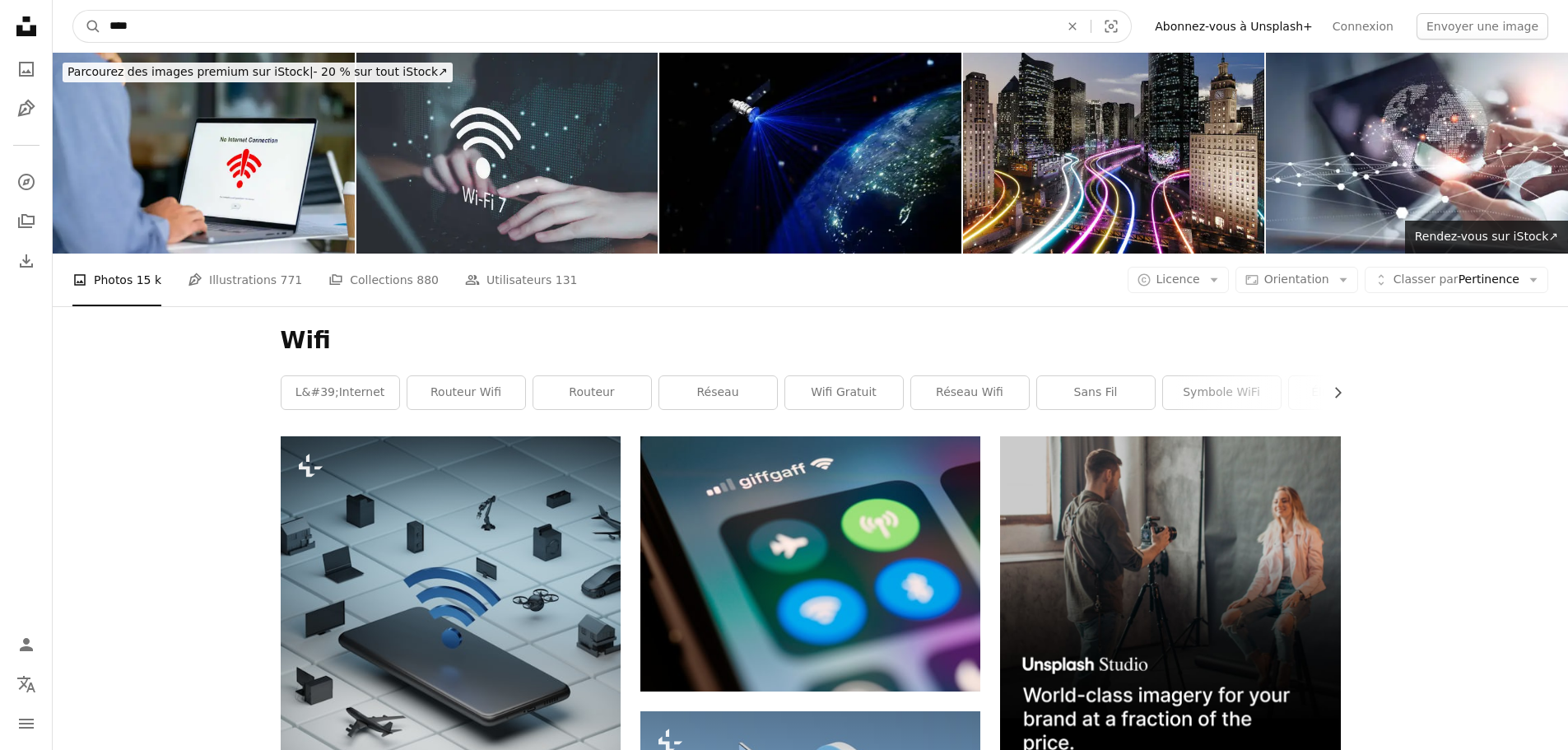
click at [375, 29] on input "****" at bounding box center [578, 26] width 953 height 31
click at [375, 28] on input "****" at bounding box center [578, 26] width 953 height 31
type input "***"
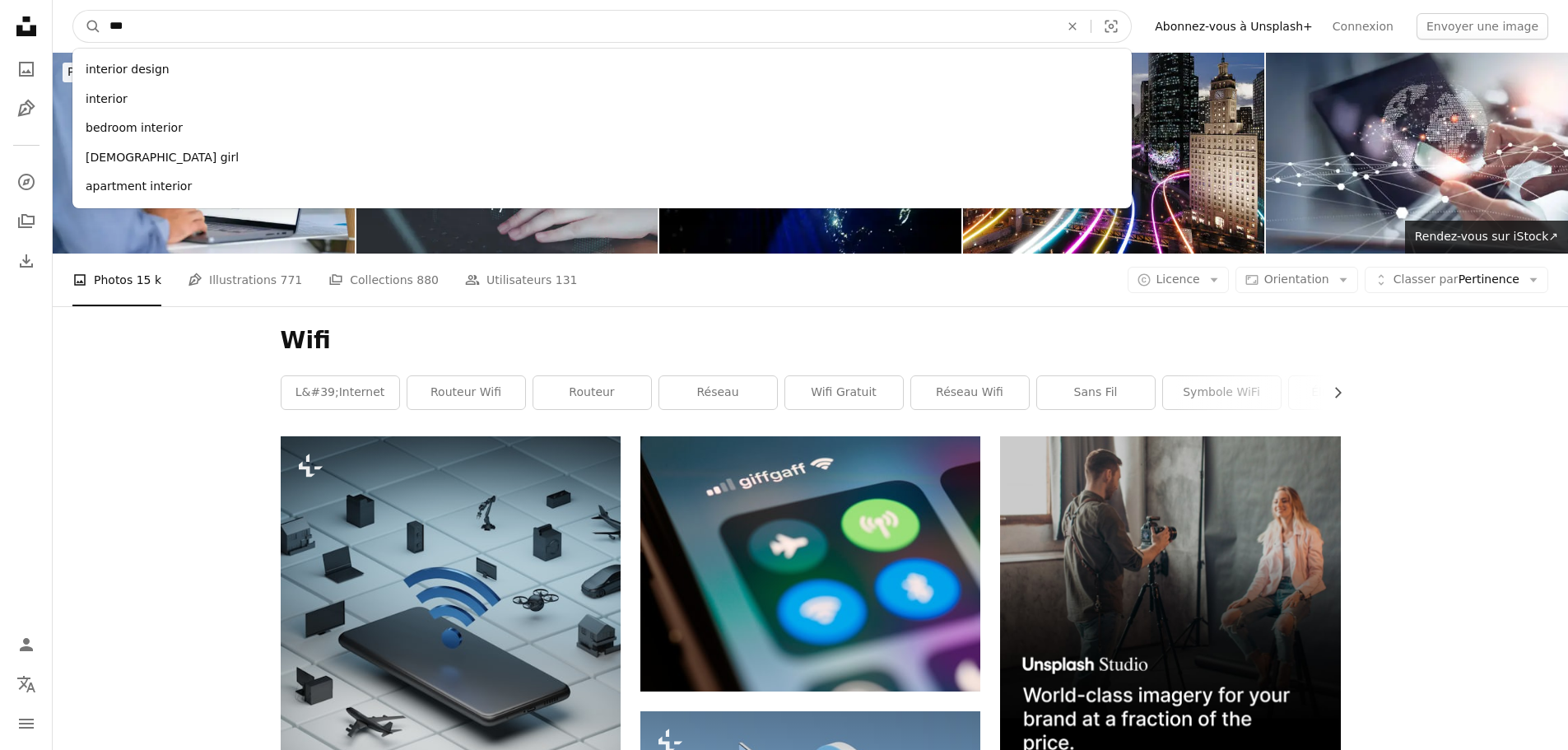
click button "A magnifying glass" at bounding box center [87, 26] width 28 height 31
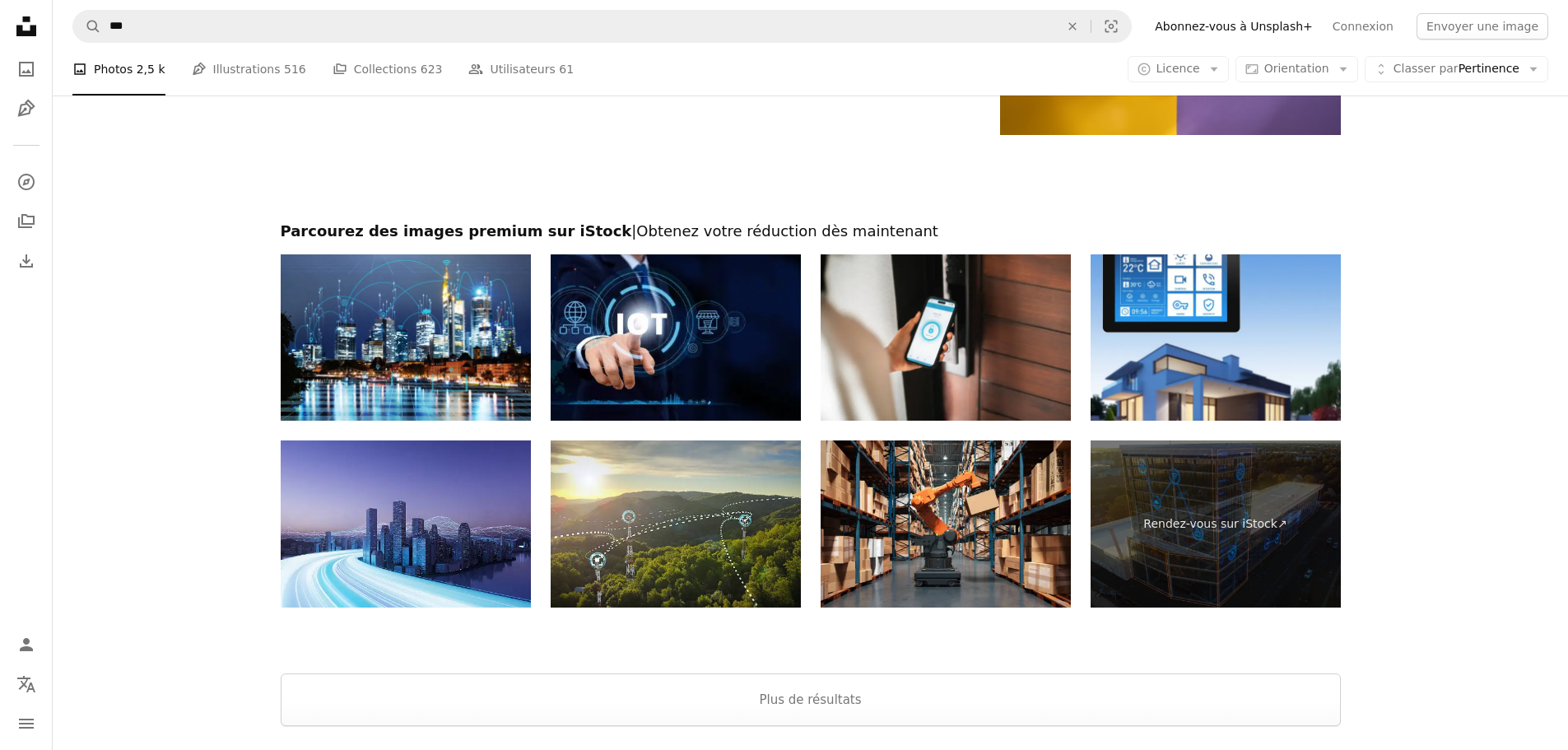
scroll to position [2634, 0]
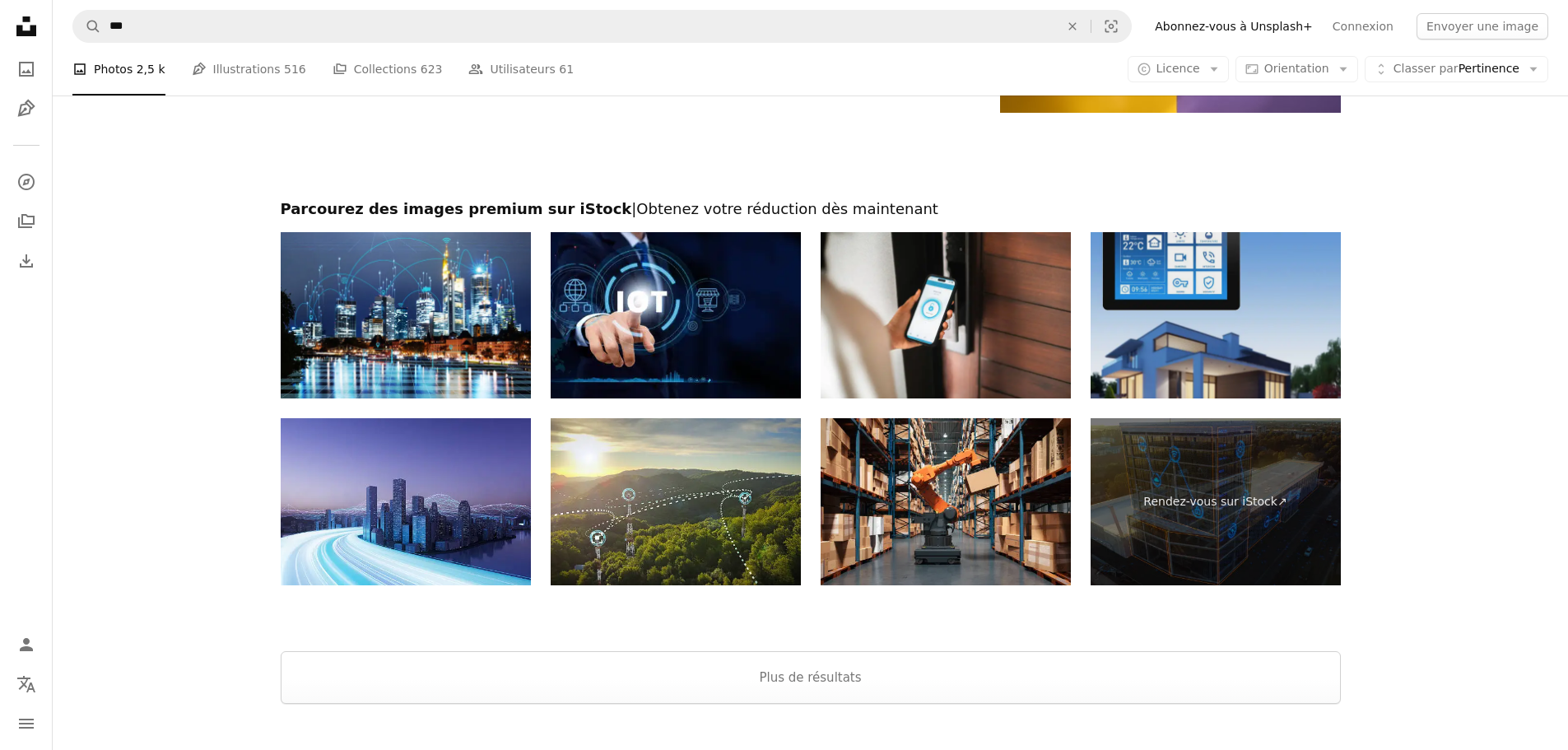
click at [1259, 363] on img at bounding box center [1215, 316] width 250 height 167
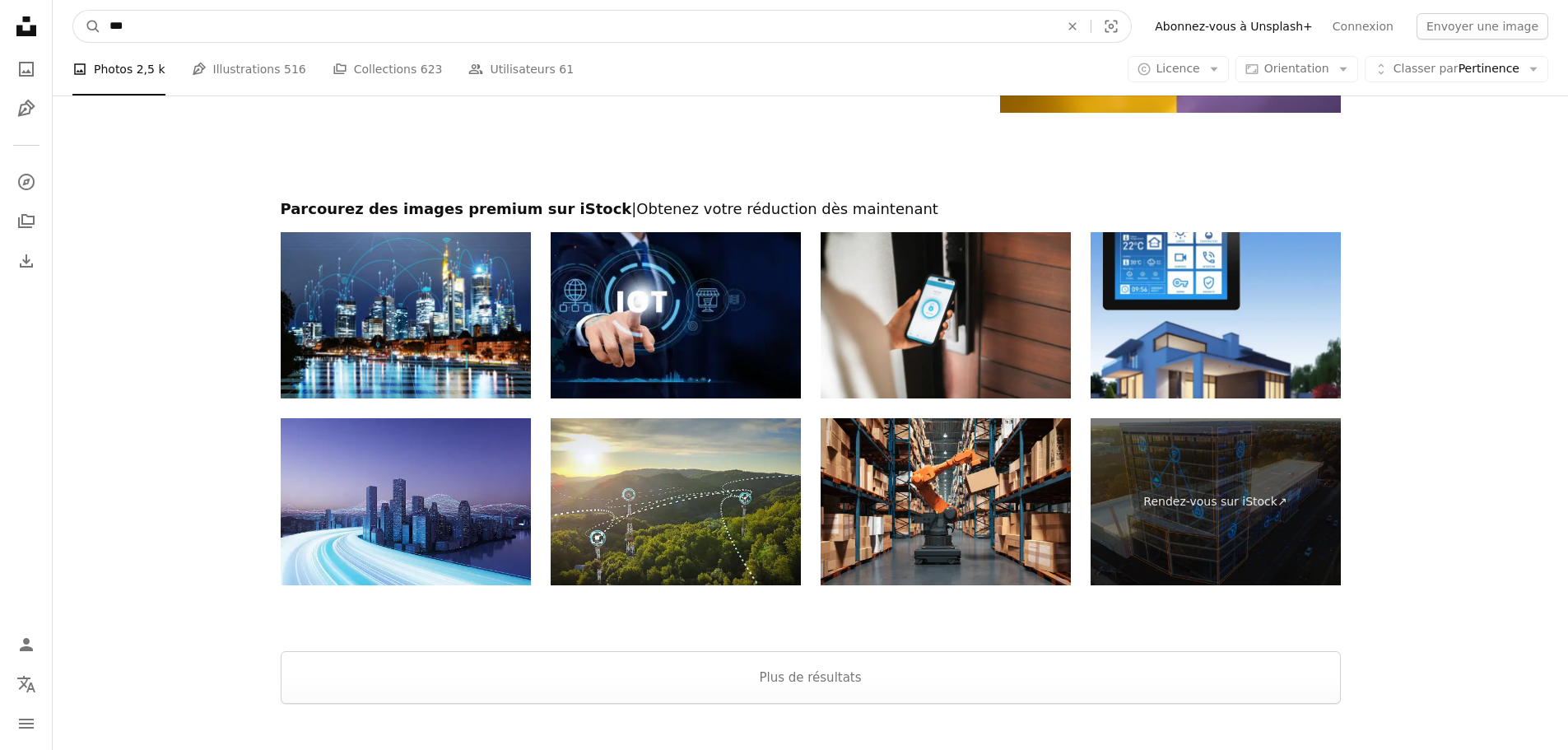
click at [385, 24] on input "***" at bounding box center [578, 26] width 953 height 31
click at [385, 23] on input "***" at bounding box center [578, 26] width 953 height 31
type input "**********"
click button "A magnifying glass" at bounding box center [87, 26] width 28 height 31
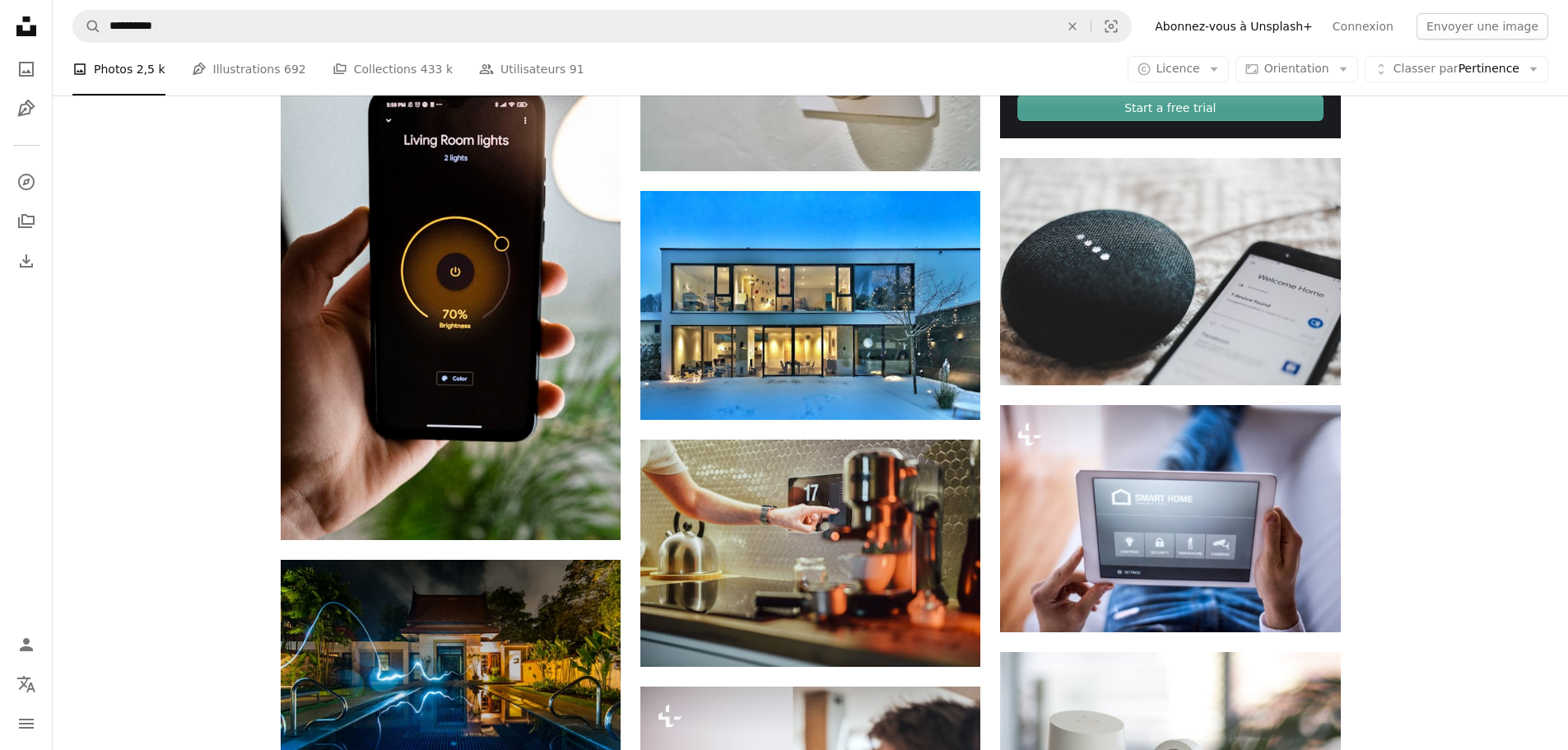
scroll to position [905, 0]
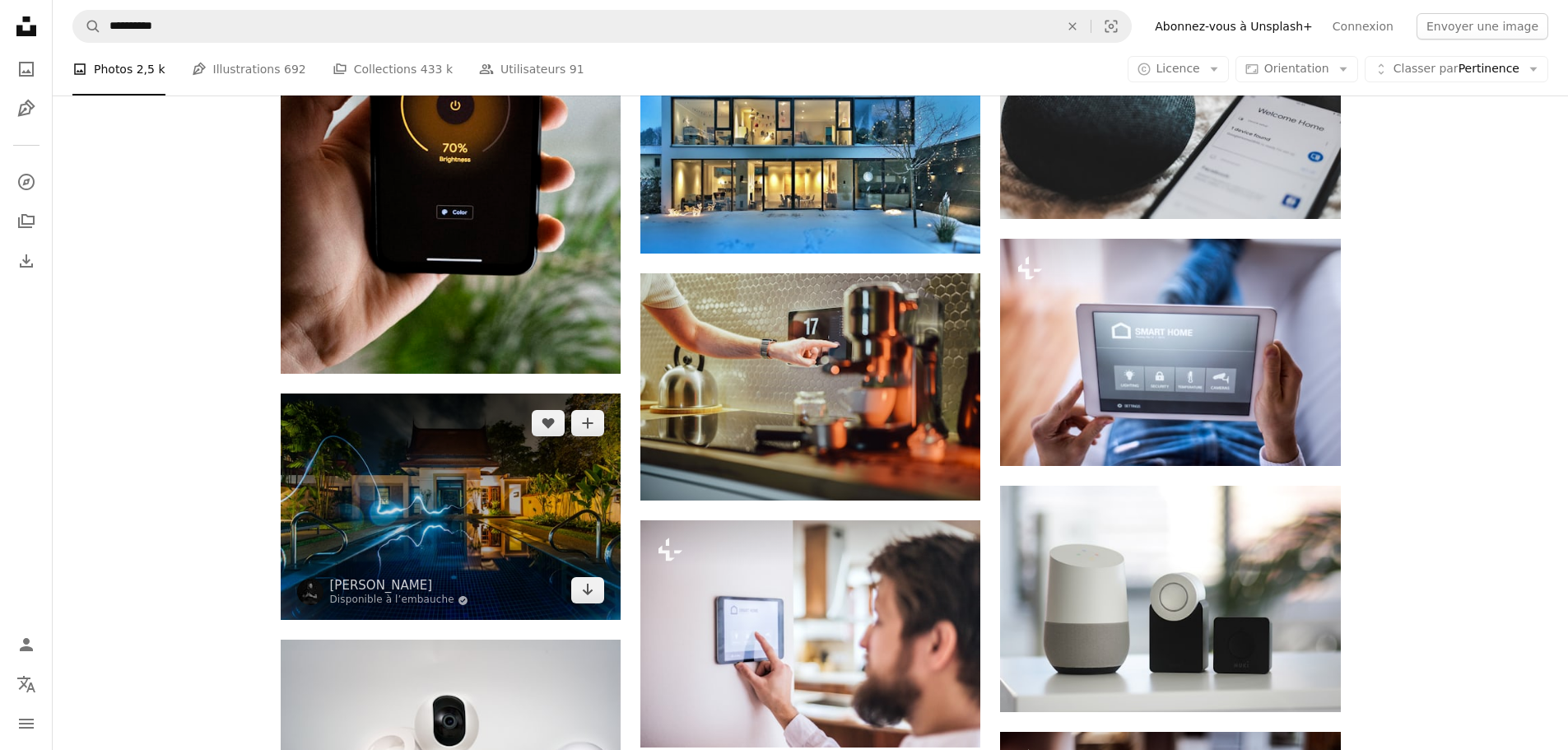
click at [482, 485] on img at bounding box center [450, 507] width 340 height 227
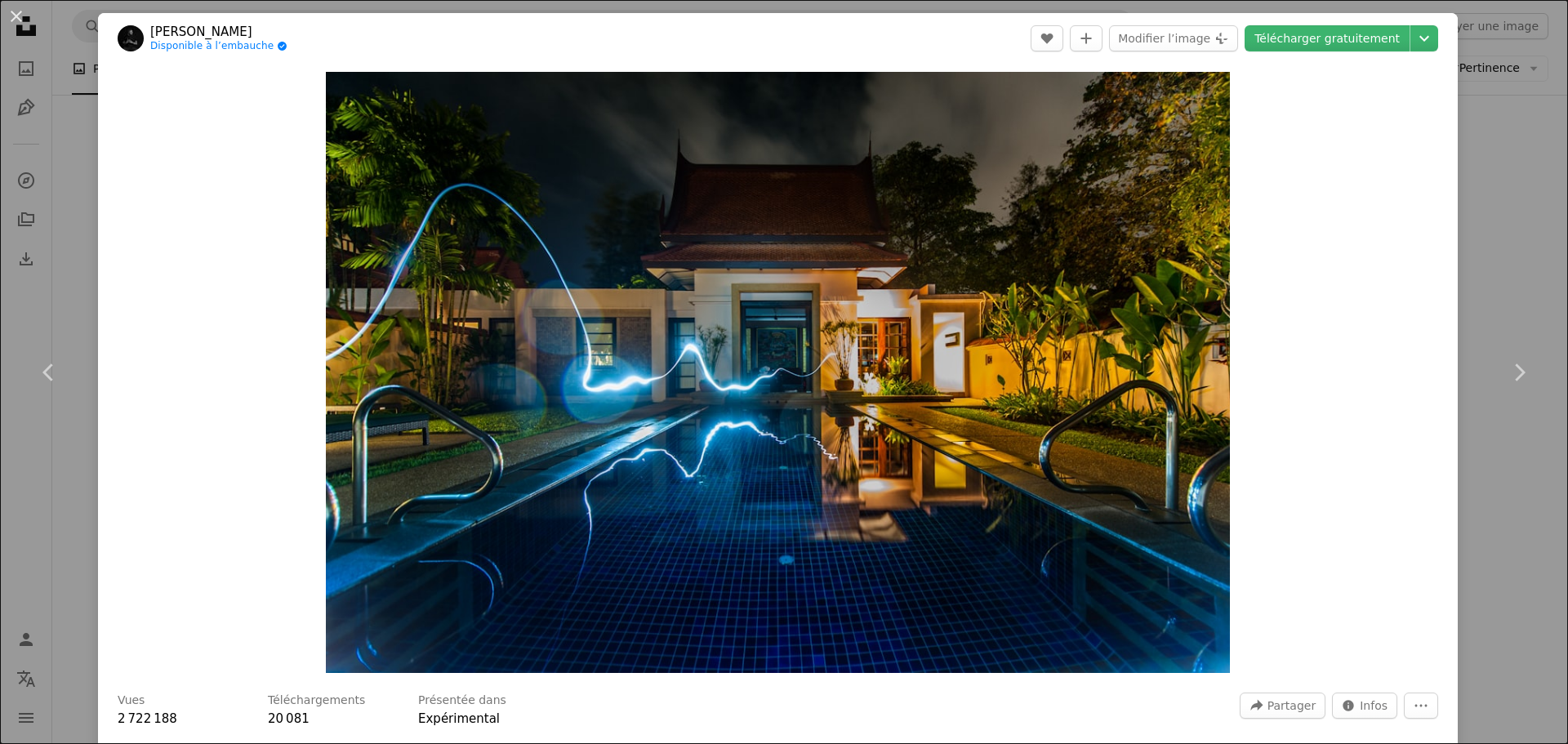
click at [1485, 185] on div "An X shape Chevron left Chevron right [PERSON_NAME] Disponible à l’embauche A c…" at bounding box center [784, 372] width 1568 height 744
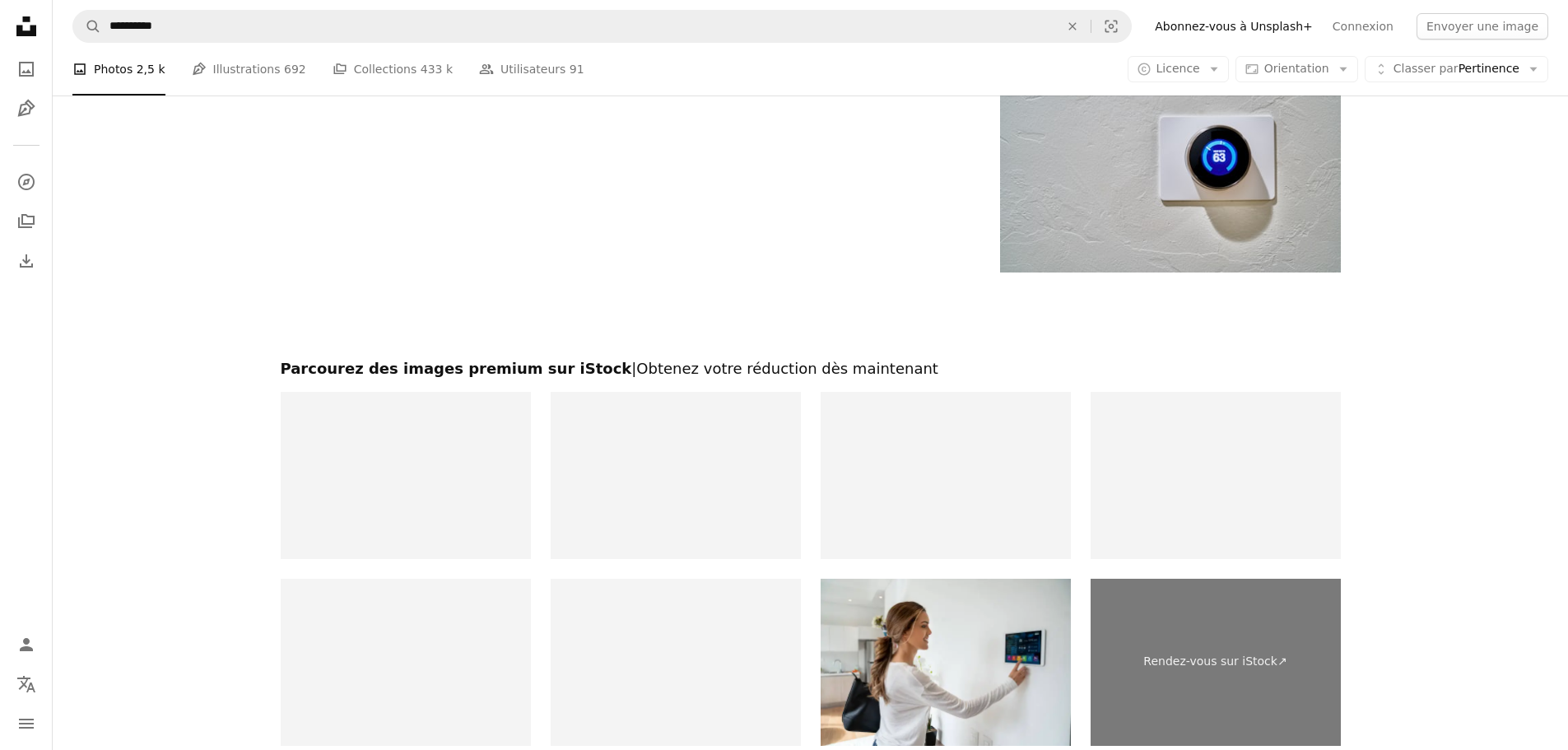
scroll to position [2387, 0]
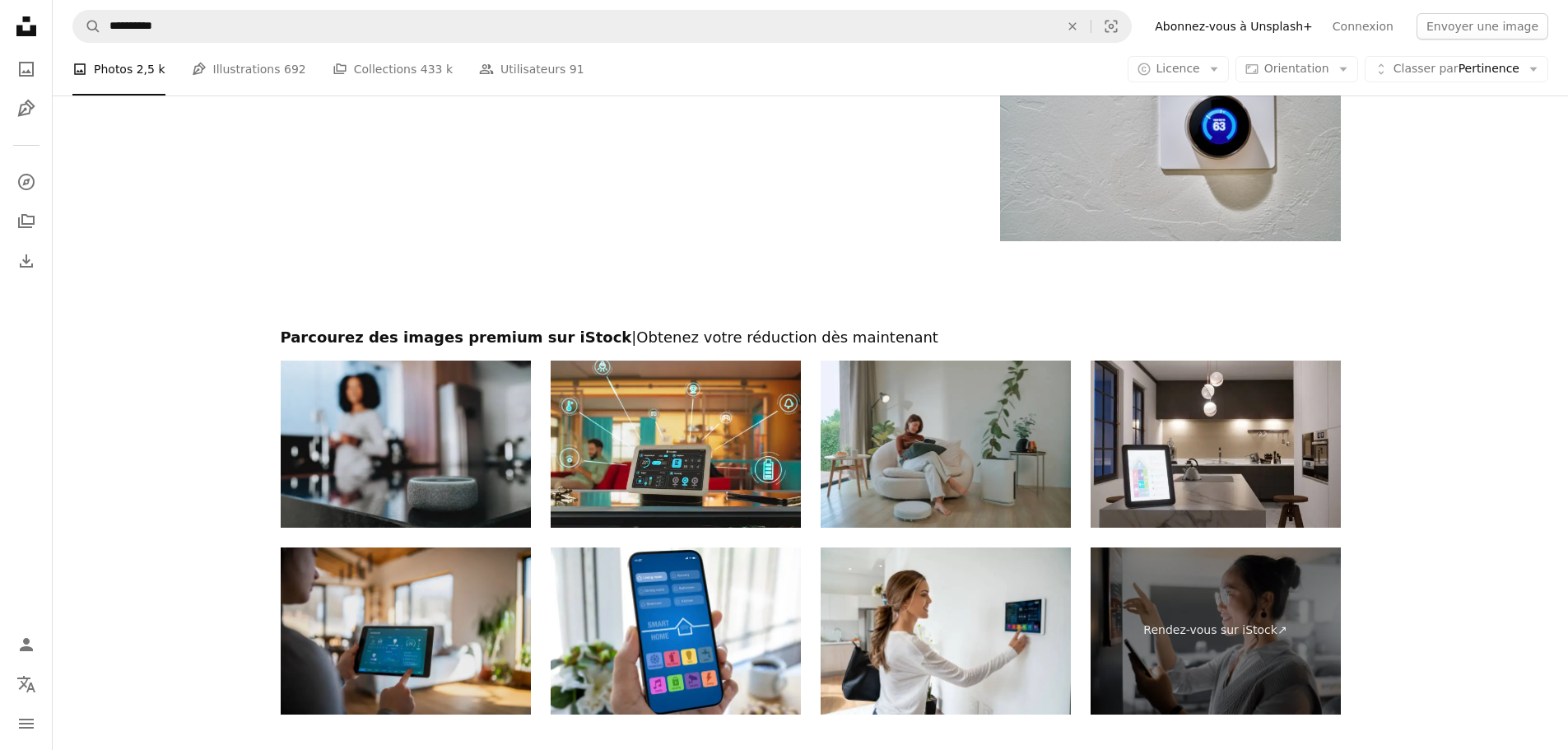
click at [388, 634] on img at bounding box center [405, 630] width 250 height 167
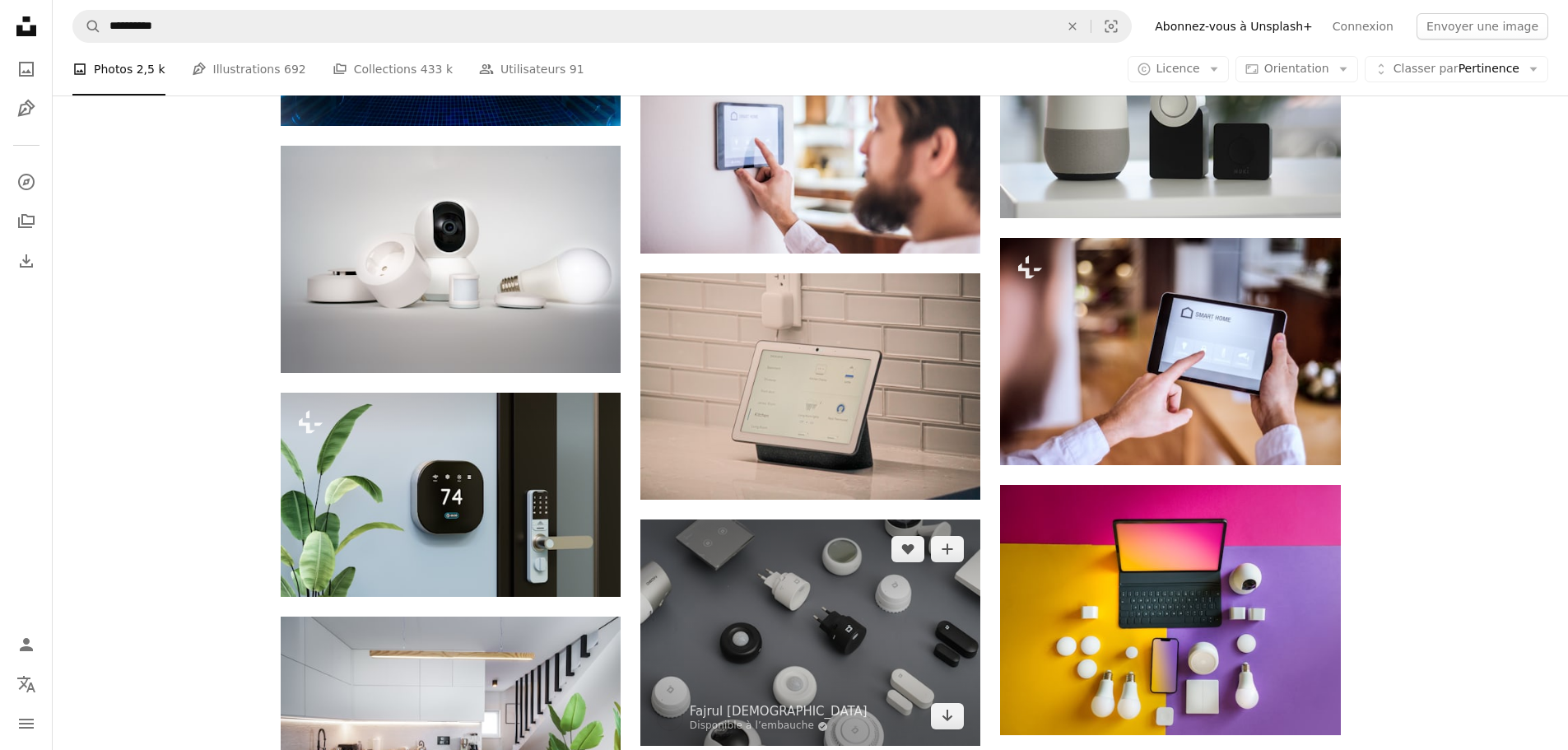
scroll to position [1317, 0]
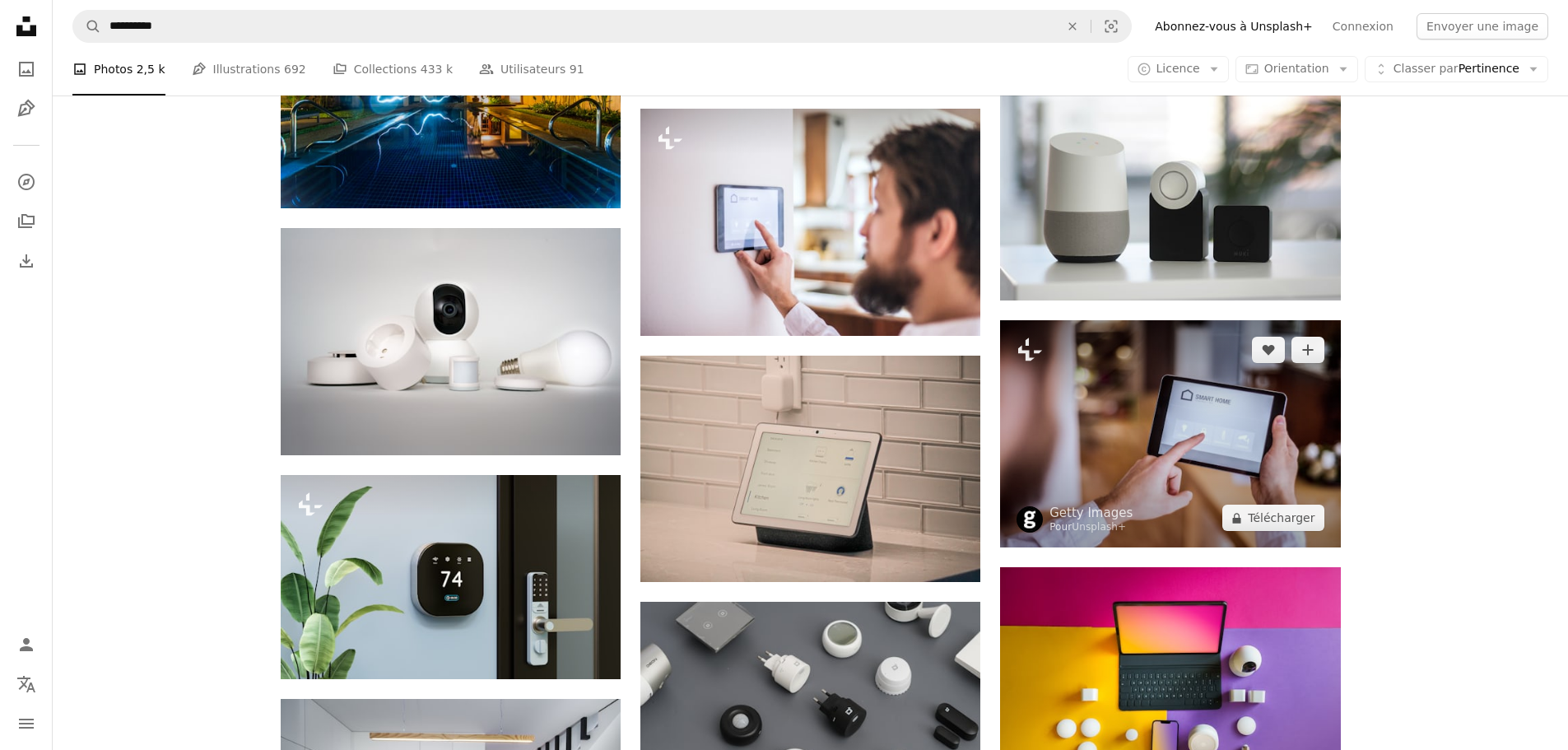
click at [1191, 432] on img at bounding box center [1170, 433] width 340 height 227
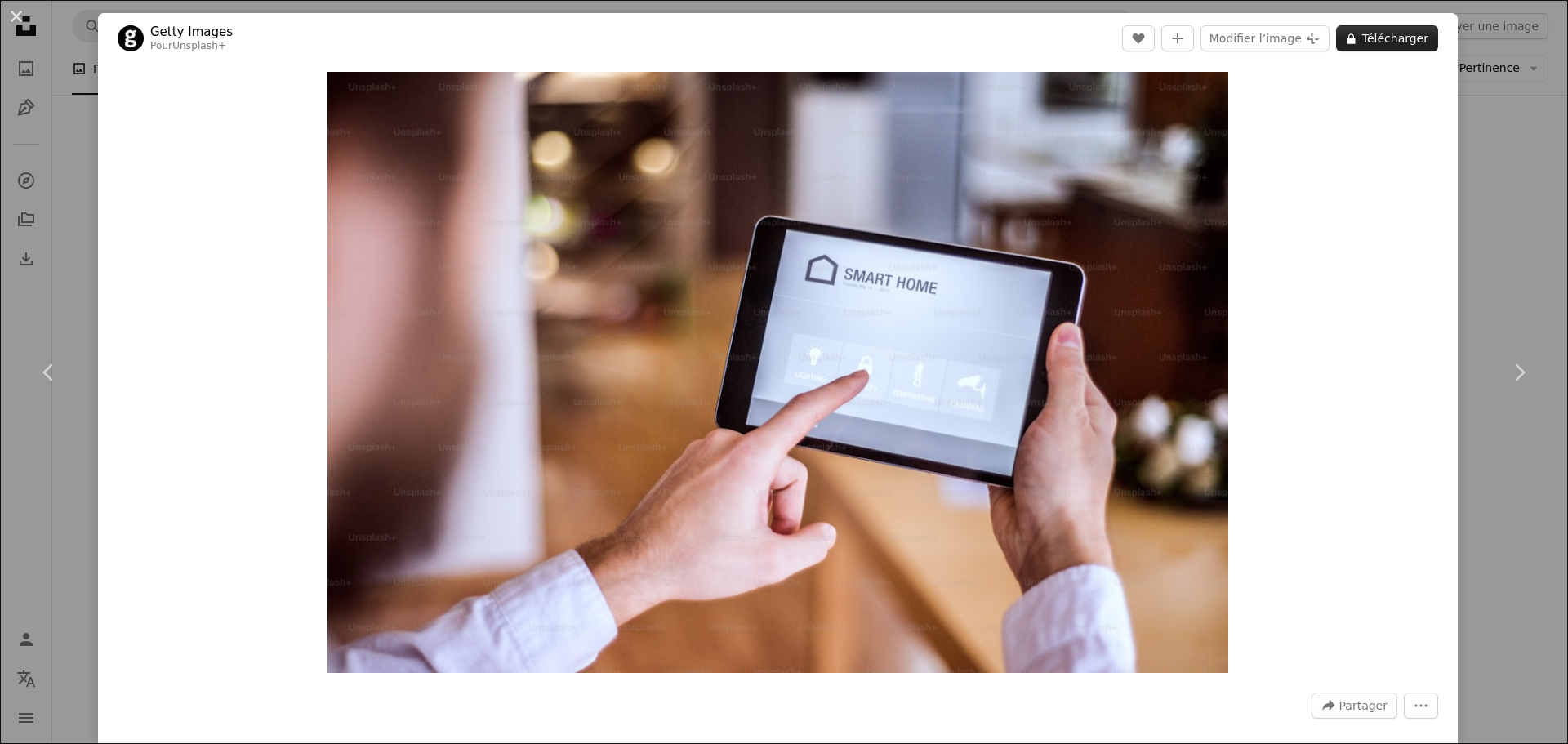
click at [1361, 36] on button "A lock Télécharger" at bounding box center [1387, 38] width 102 height 26
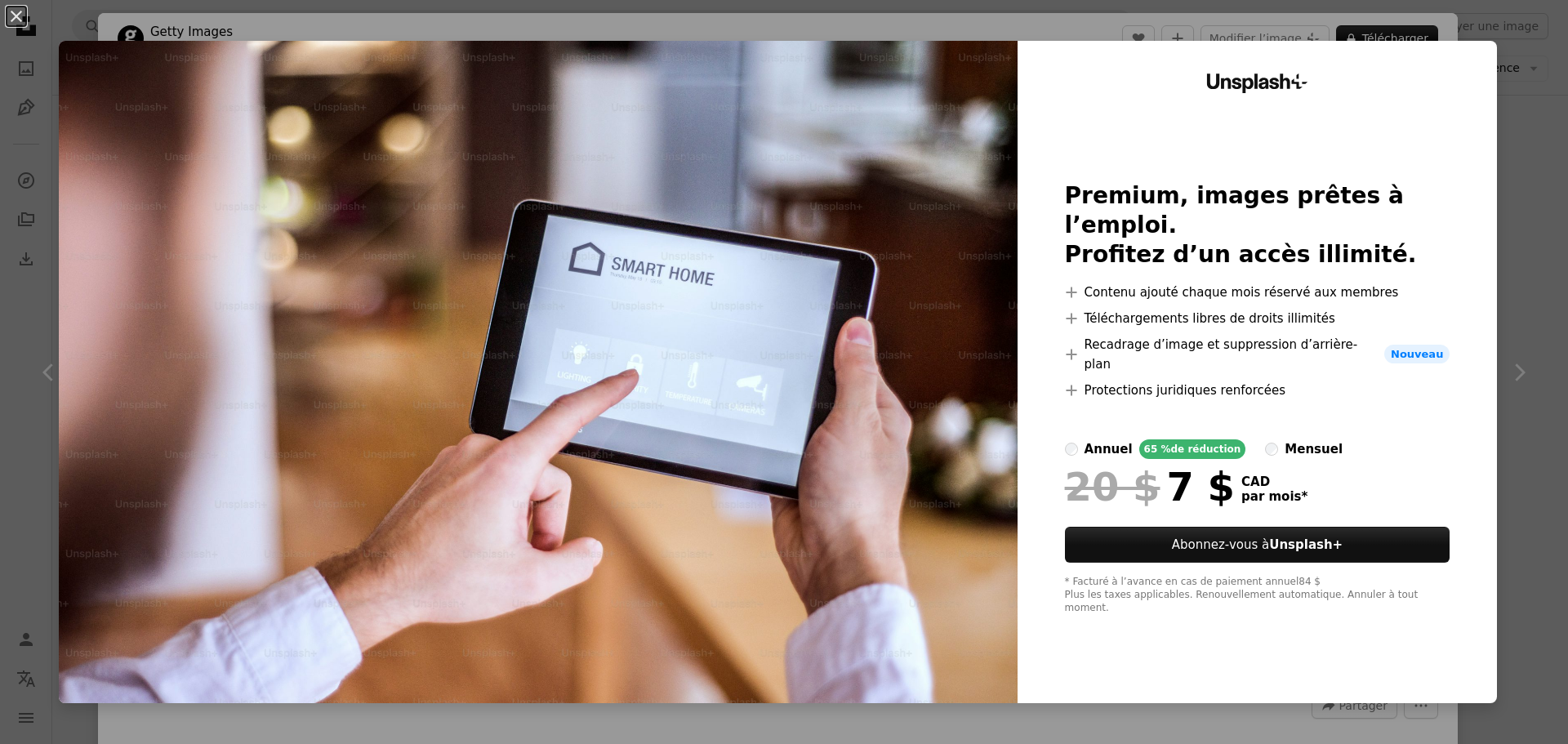
click at [1491, 129] on div "An X shape Unsplash+ Premium, images prêtes à l’emploi. Profitez d’un accès ill…" at bounding box center [784, 372] width 1568 height 744
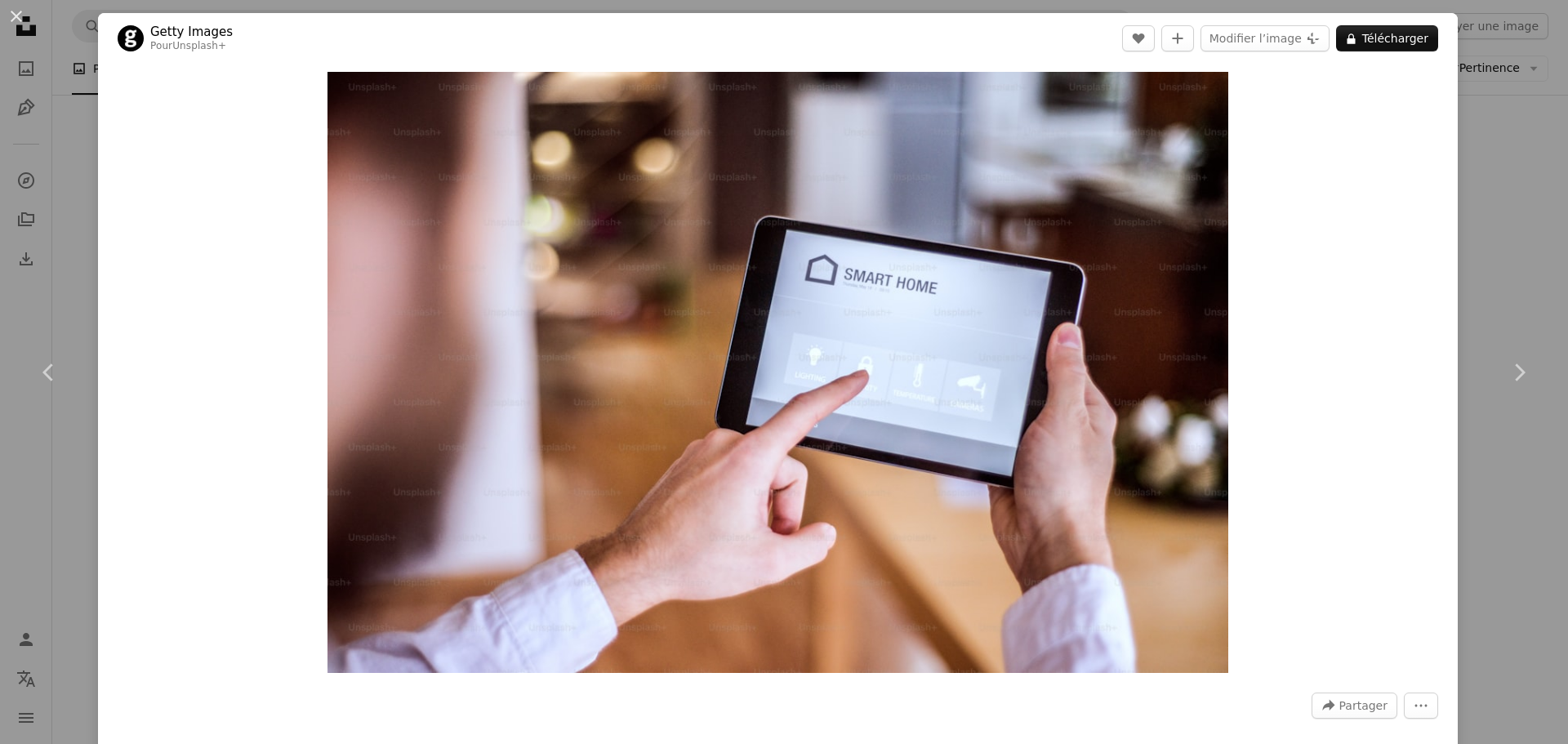
click at [1505, 186] on div "An X shape Chevron left Chevron right Getty Images Pour Unsplash+ A heart A plu…" at bounding box center [784, 372] width 1568 height 744
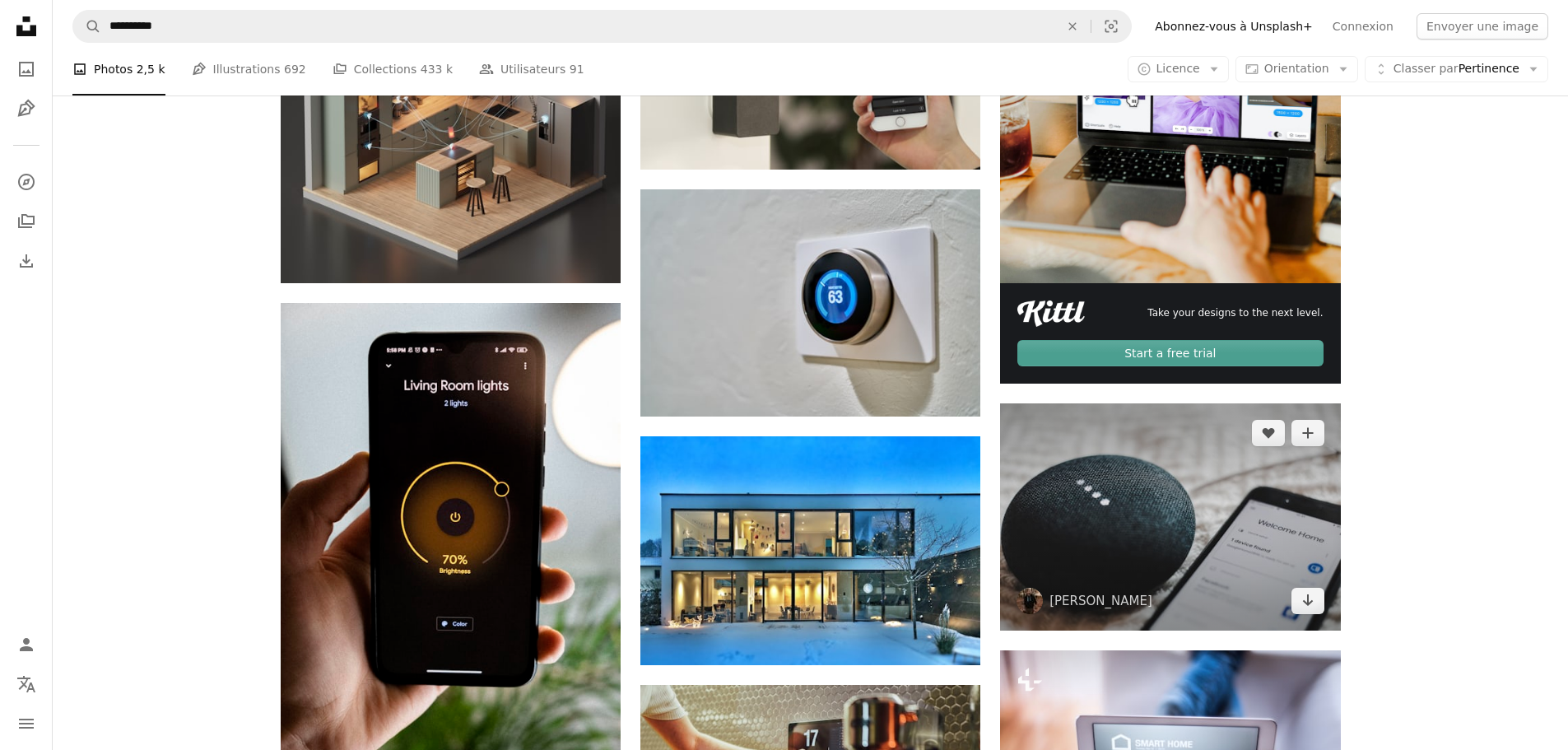
scroll to position [412, 0]
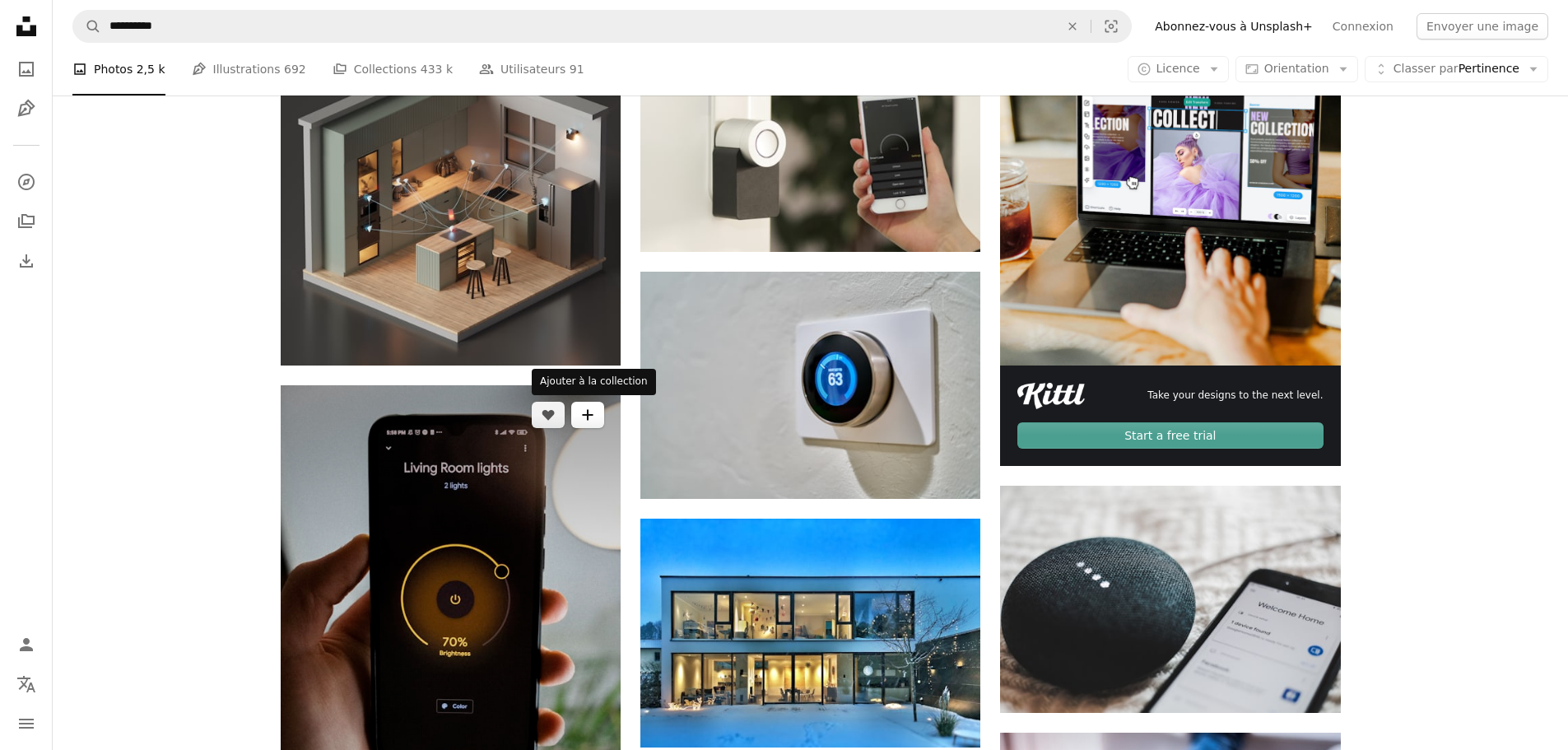
click at [598, 414] on button "A plus sign" at bounding box center [588, 414] width 33 height 26
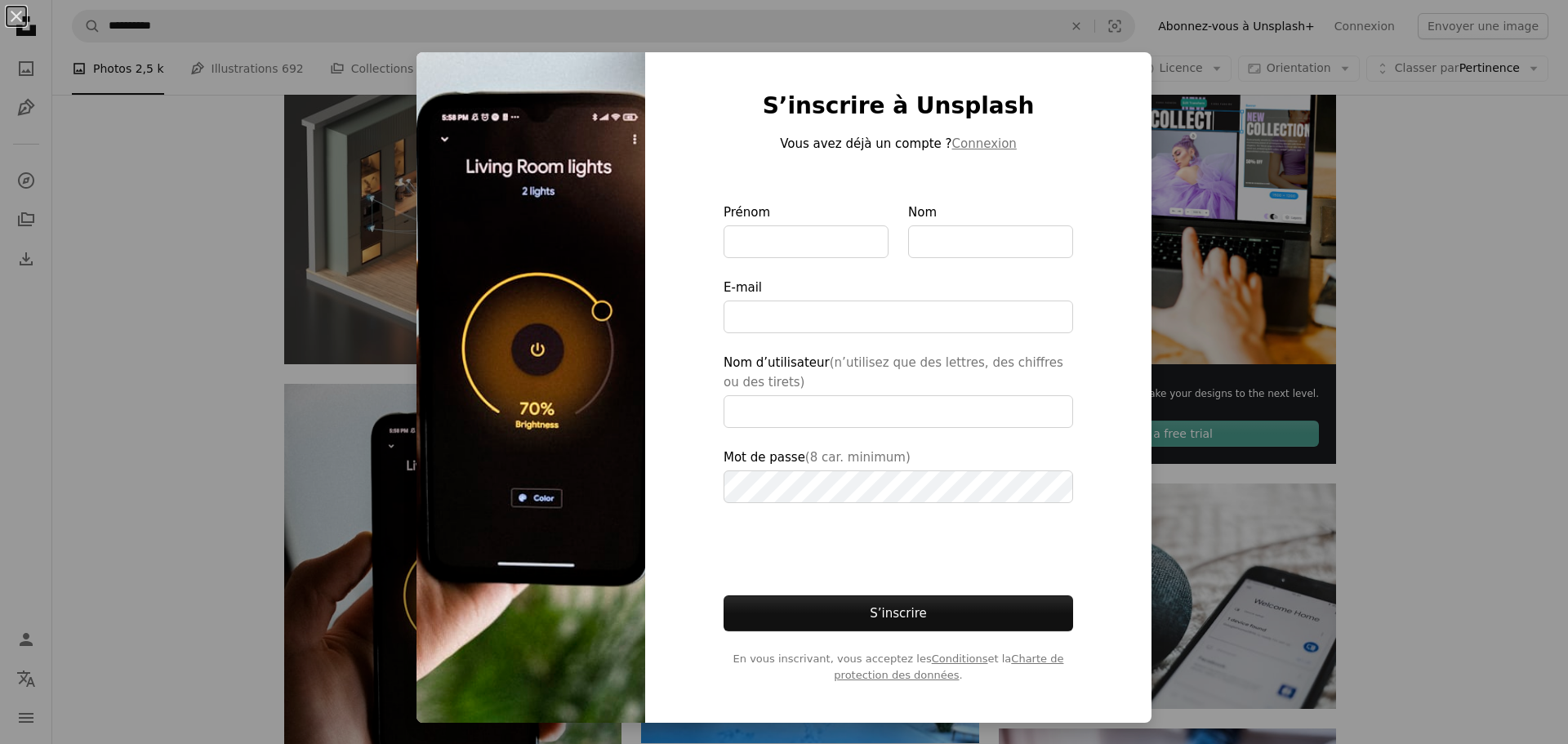
click at [1402, 269] on div "An X shape S’inscrire à Unsplash Vous avez déjà un compte ? Connexion Prénom No…" at bounding box center [784, 372] width 1568 height 744
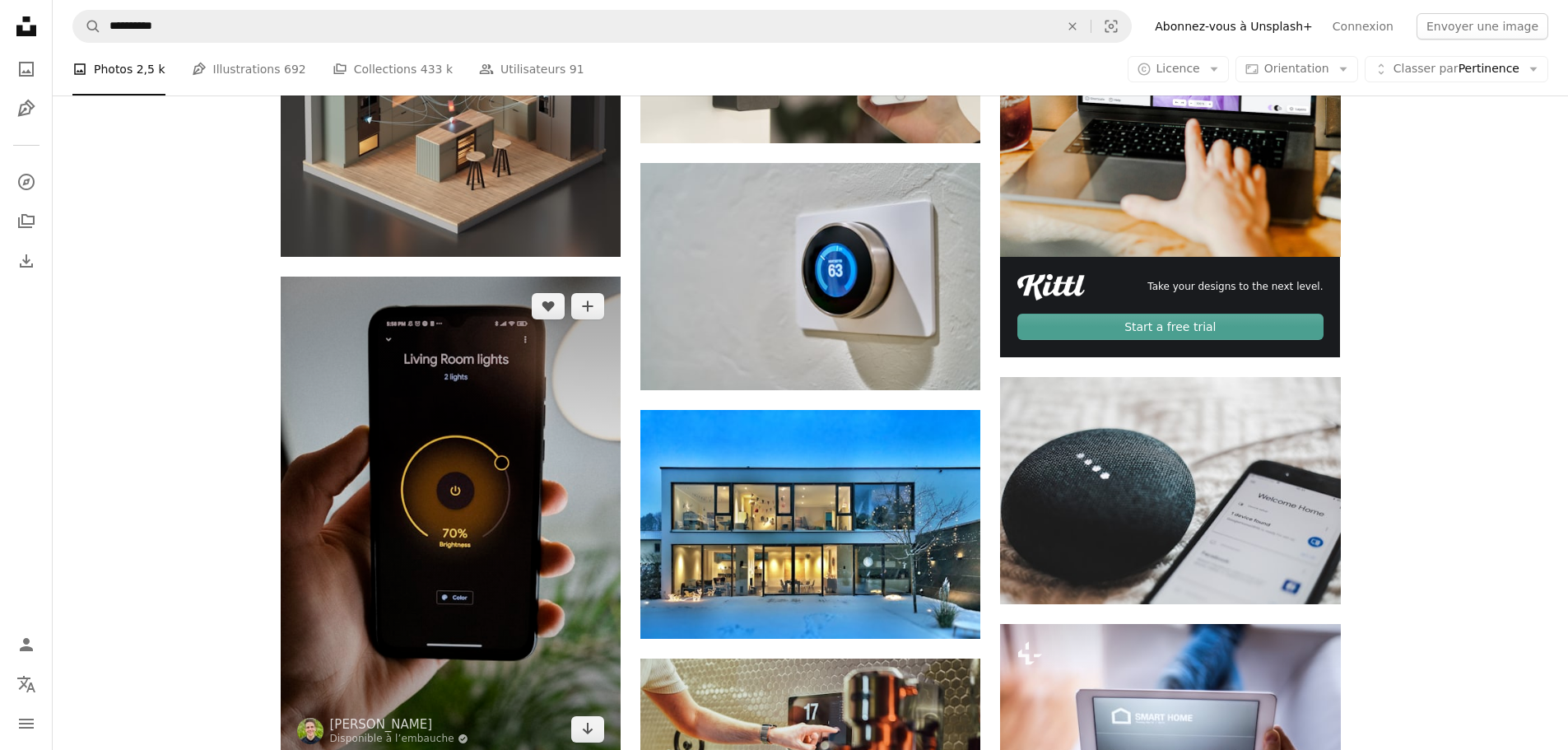
scroll to position [658, 0]
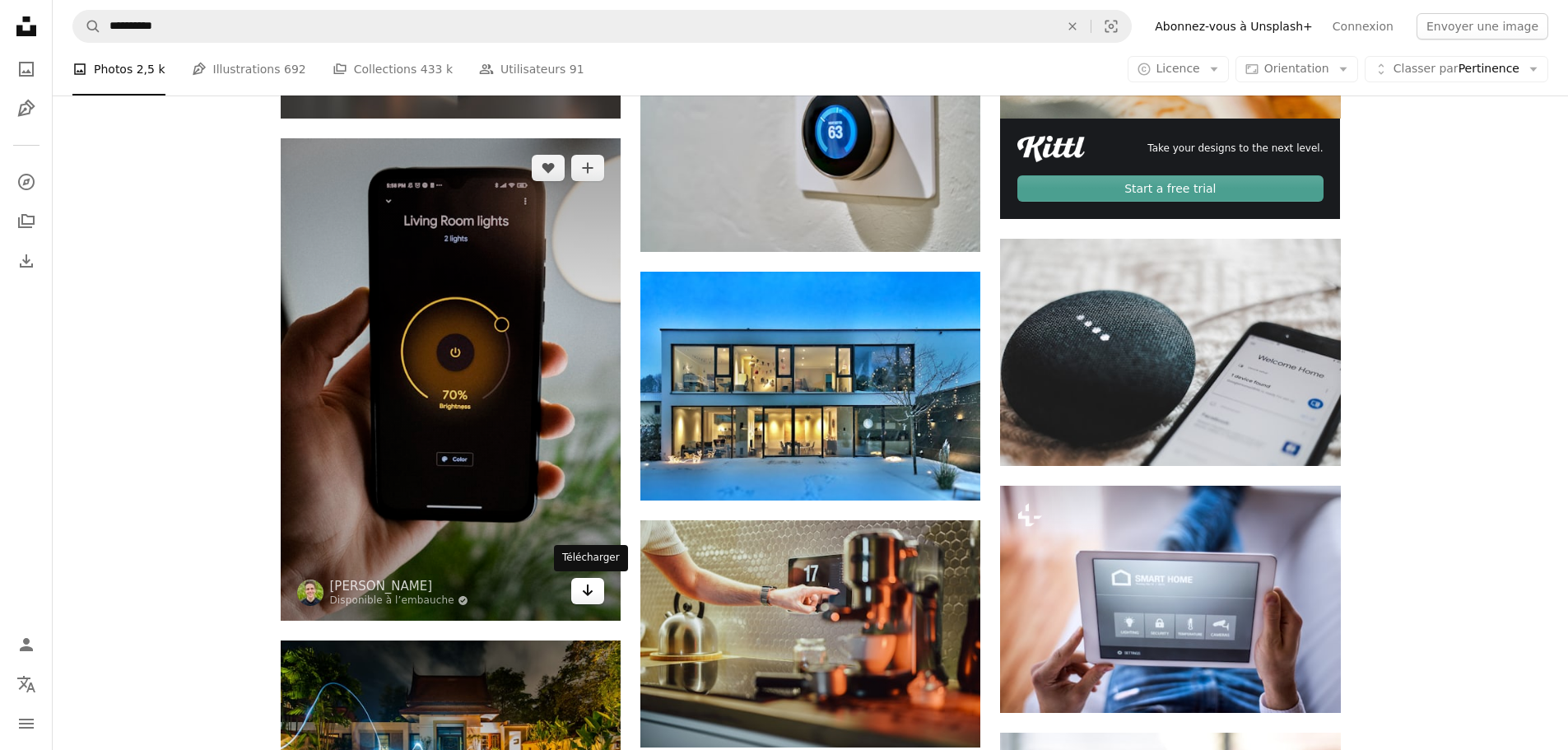
click at [589, 594] on icon "Télécharger" at bounding box center [589, 589] width 11 height 12
